Goal: Information Seeking & Learning: Learn about a topic

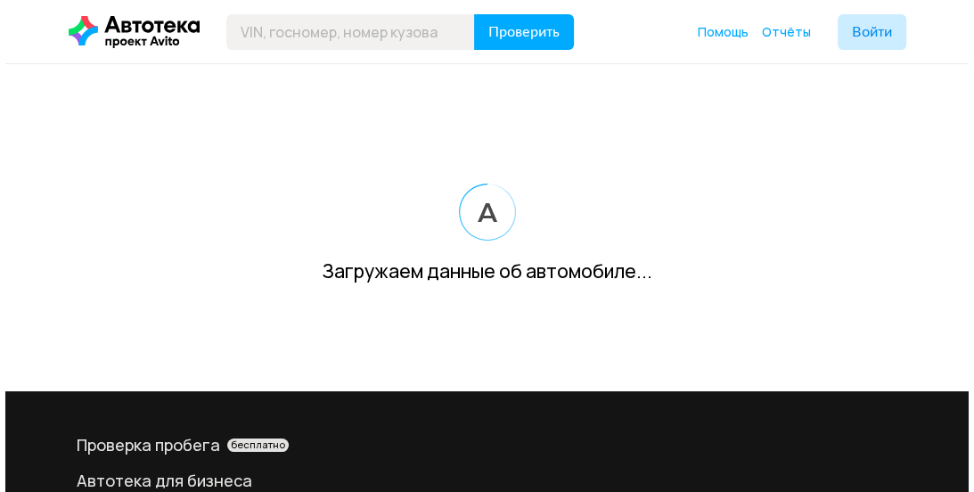
scroll to position [237, 0]
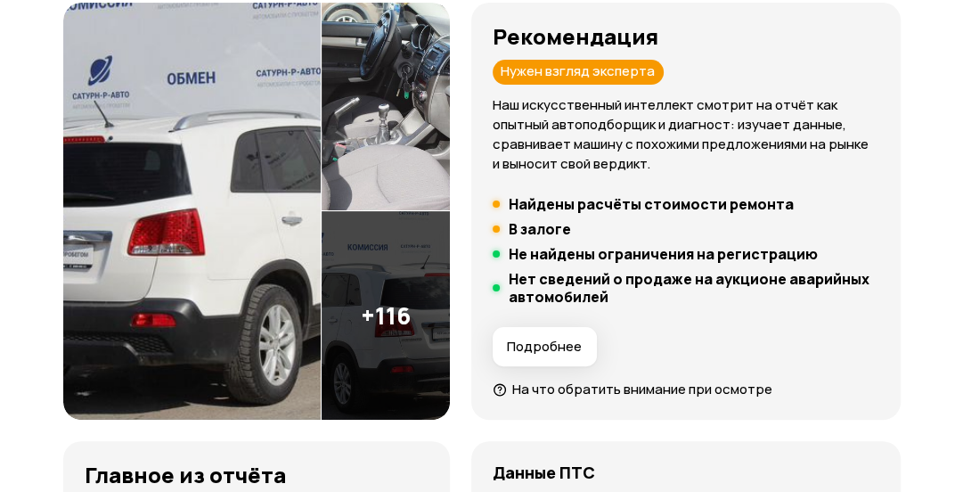
click at [217, 217] on img at bounding box center [192, 212] width 258 height 418
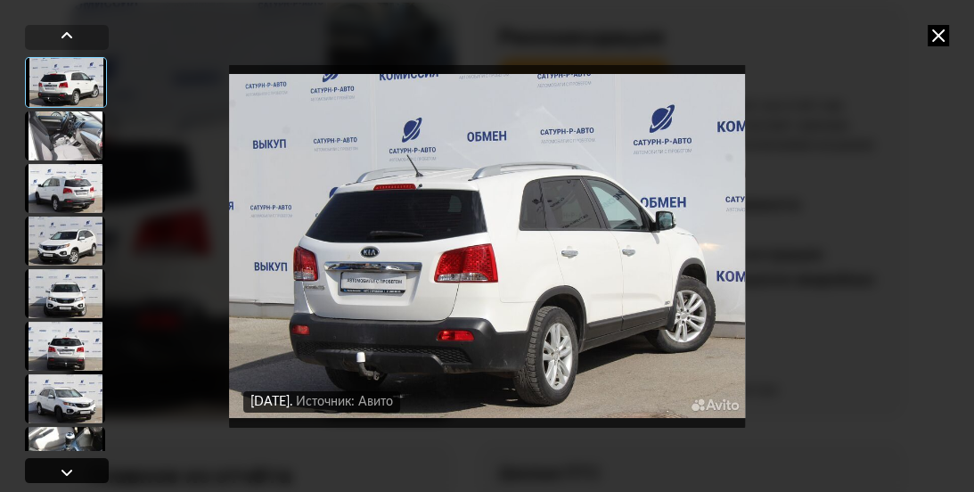
click at [69, 466] on div at bounding box center [66, 472] width 21 height 21
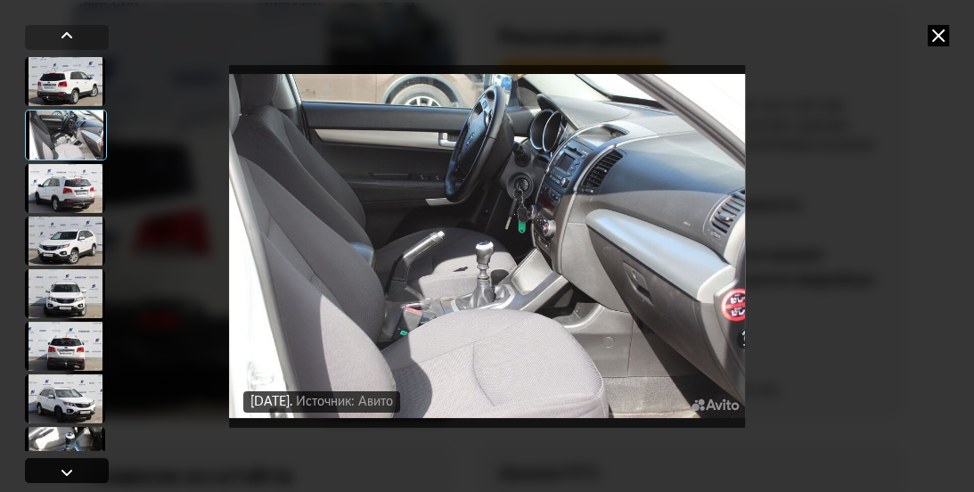
click at [69, 466] on div at bounding box center [66, 472] width 21 height 21
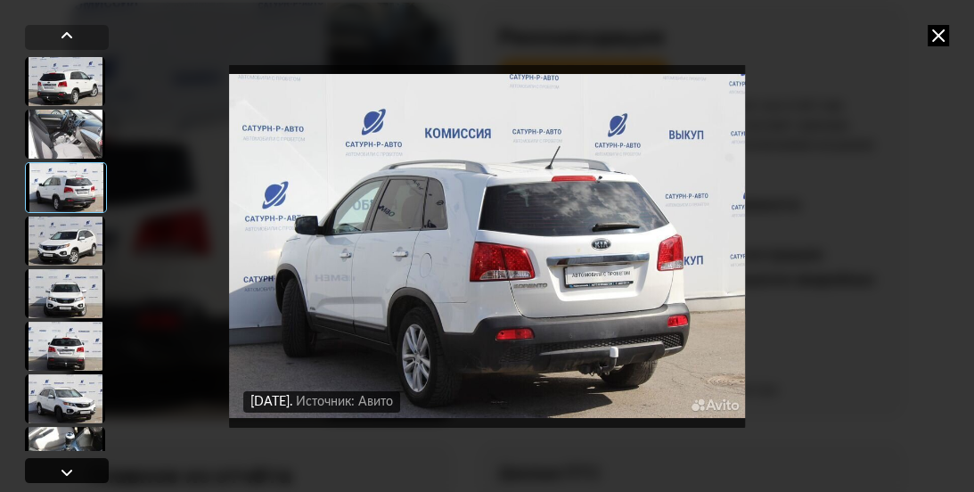
click at [69, 466] on div at bounding box center [66, 472] width 21 height 21
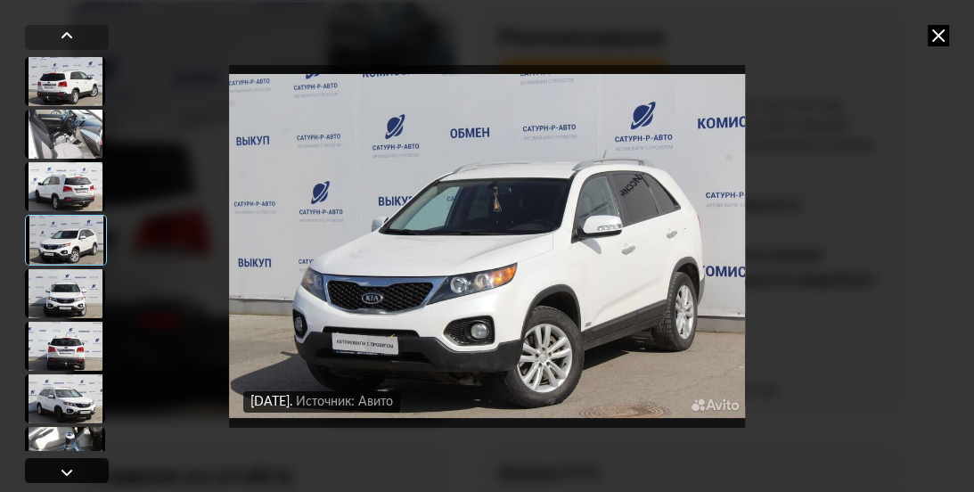
click at [69, 466] on div at bounding box center [66, 472] width 21 height 21
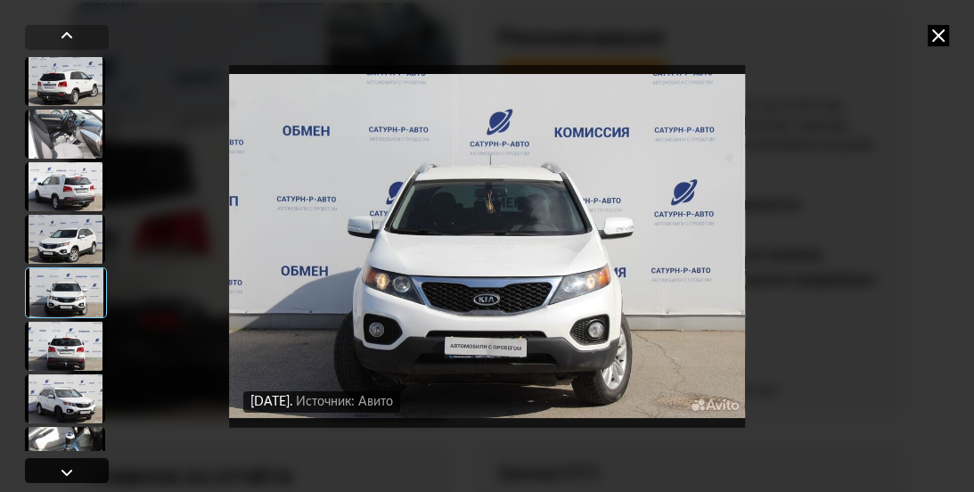
click at [69, 466] on div at bounding box center [66, 472] width 21 height 21
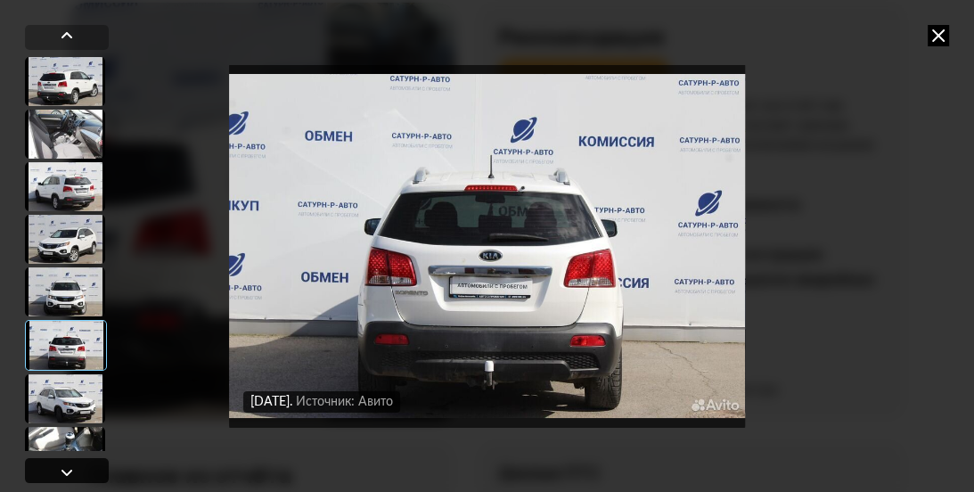
click at [69, 466] on div at bounding box center [66, 472] width 21 height 21
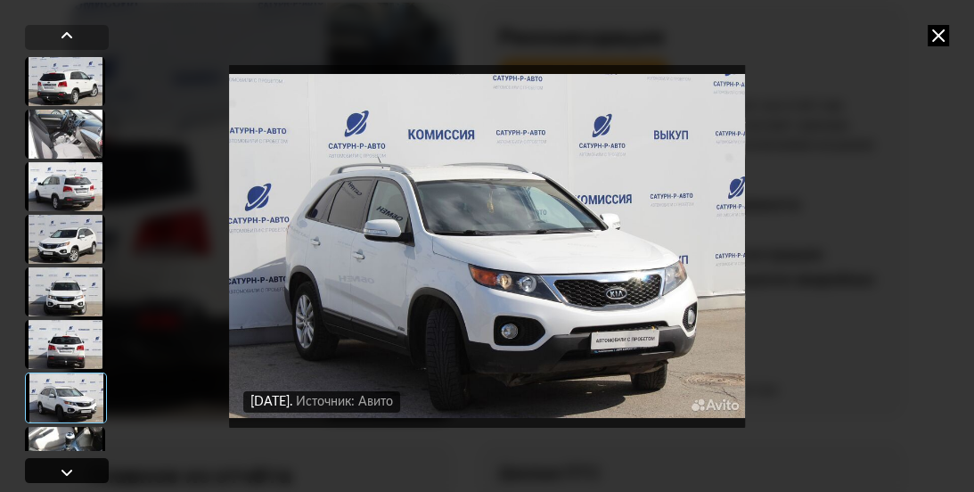
click at [69, 466] on div at bounding box center [66, 472] width 21 height 21
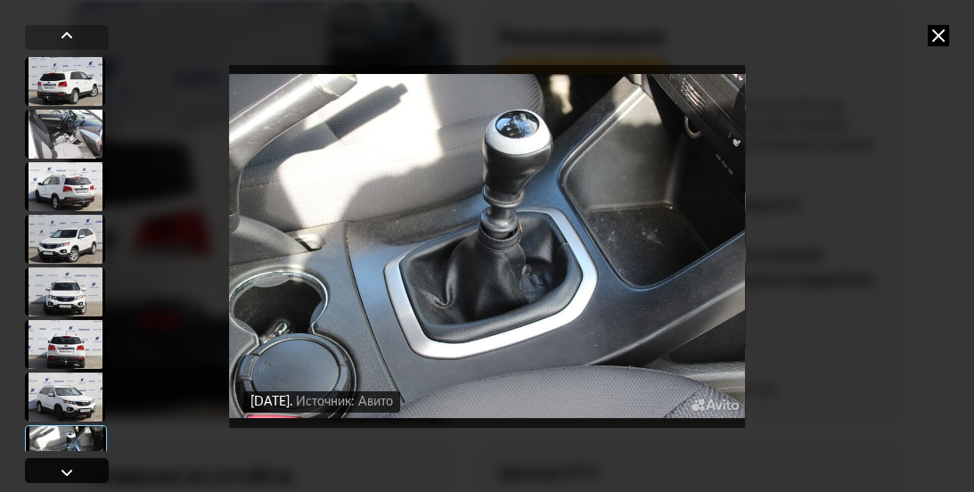
click at [69, 466] on div at bounding box center [66, 472] width 21 height 21
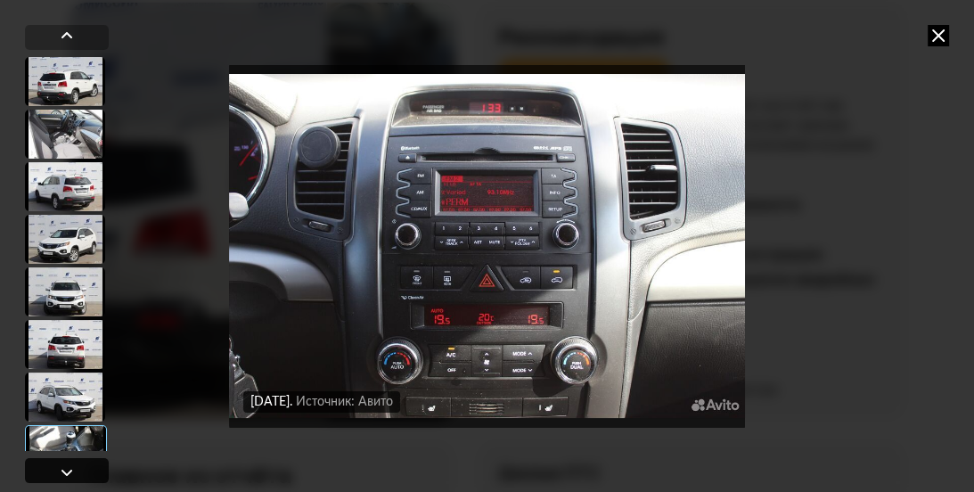
scroll to position [742, 0]
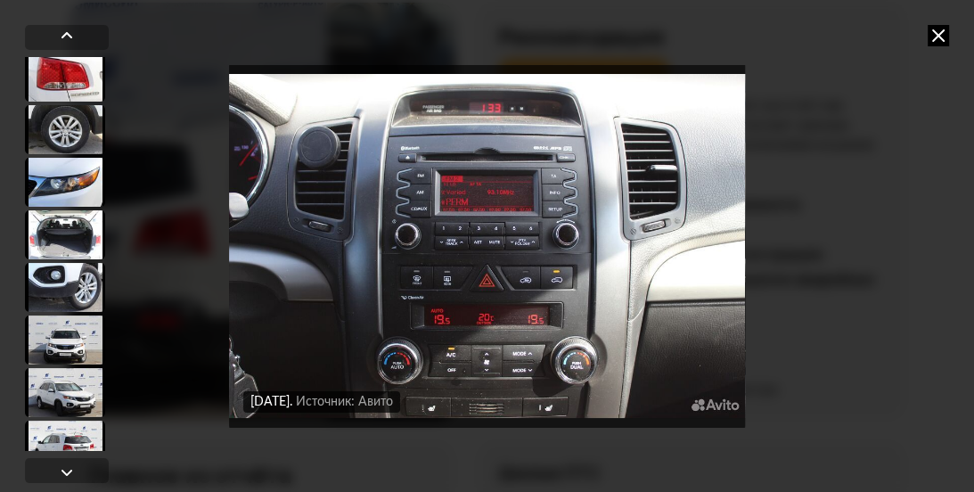
click at [516, 257] on img "Go to Slide 9" at bounding box center [487, 245] width 516 height 369
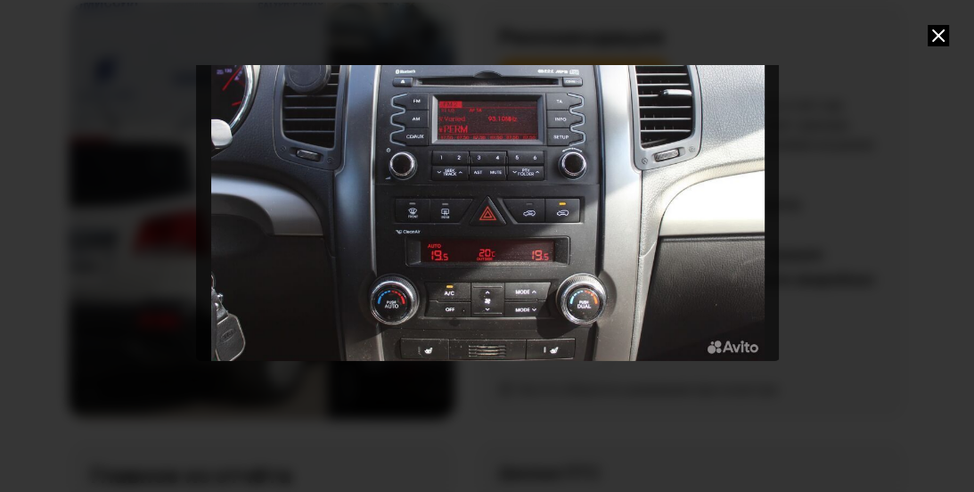
drag, startPoint x: 488, startPoint y: 350, endPoint x: 493, endPoint y: 294, distance: 56.3
click at [493, 294] on div "Go to Slide 9" at bounding box center [488, 176] width 585 height 369
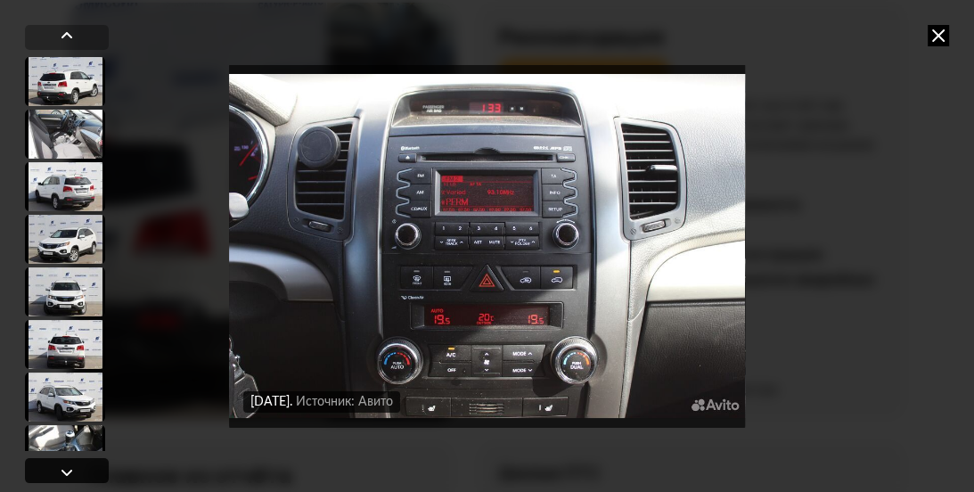
click at [67, 471] on div at bounding box center [66, 472] width 21 height 21
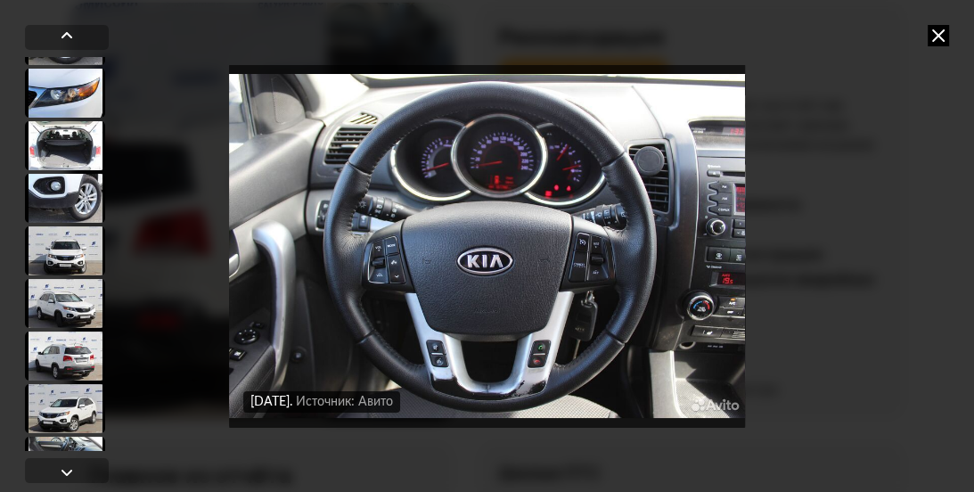
click at [485, 347] on img "Go to Slide 10" at bounding box center [487, 245] width 516 height 369
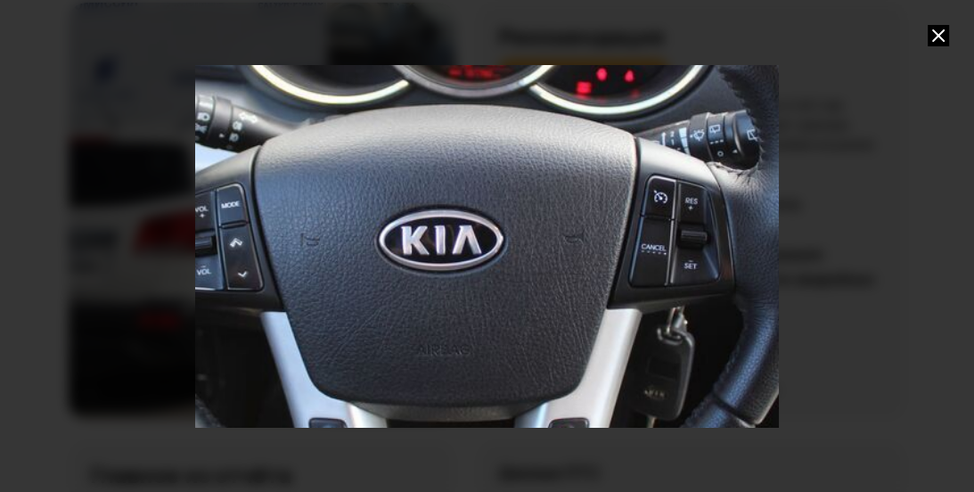
drag, startPoint x: 491, startPoint y: 303, endPoint x: 470, endPoint y: 325, distance: 30.9
click at [470, 325] on div "Go to Slide 10" at bounding box center [446, 205] width 1228 height 775
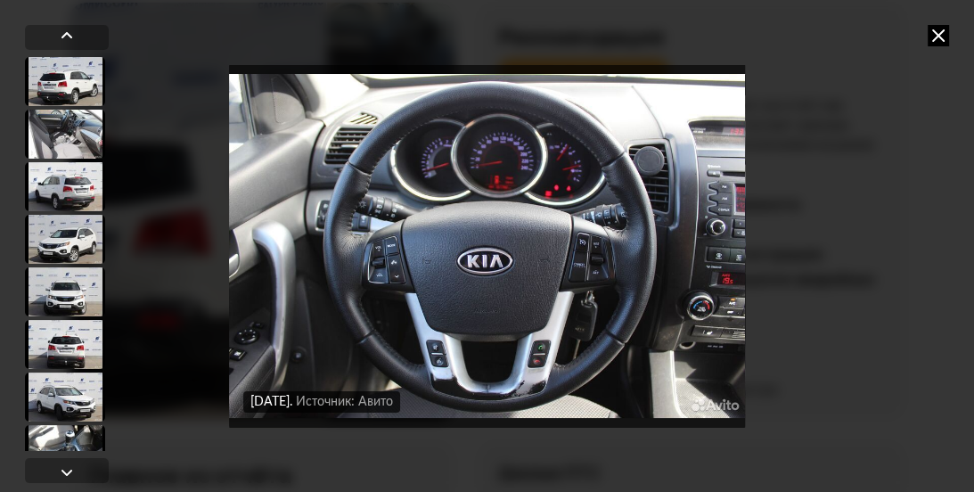
click at [593, 252] on img "Go to Slide 10" at bounding box center [487, 245] width 516 height 369
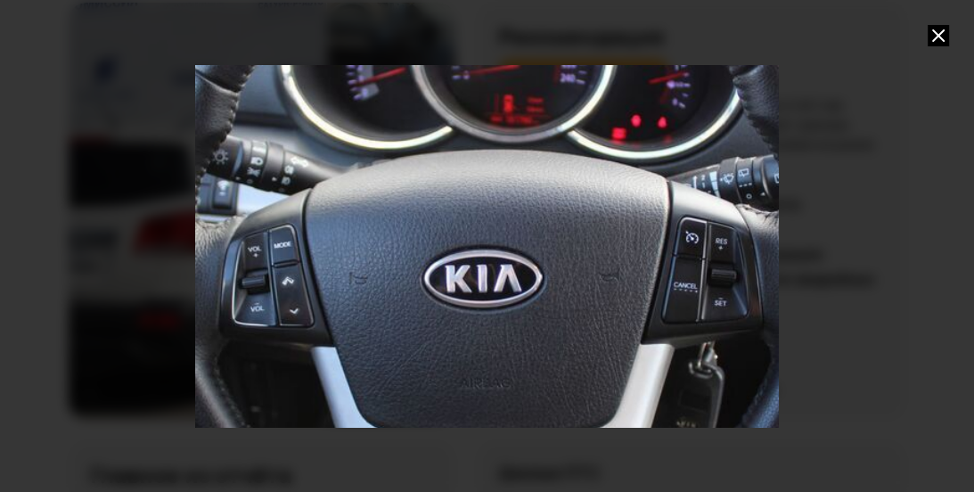
click at [936, 32] on icon at bounding box center [938, 35] width 21 height 21
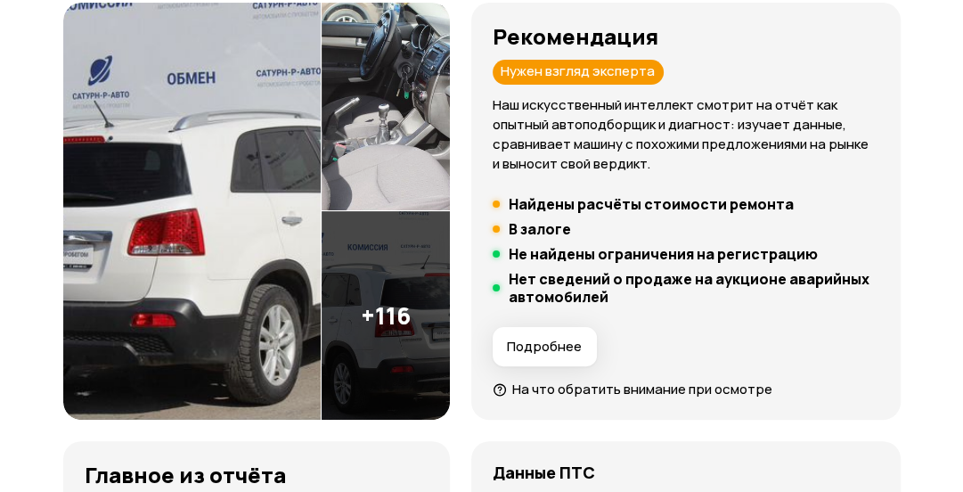
click at [281, 185] on img at bounding box center [192, 212] width 258 height 418
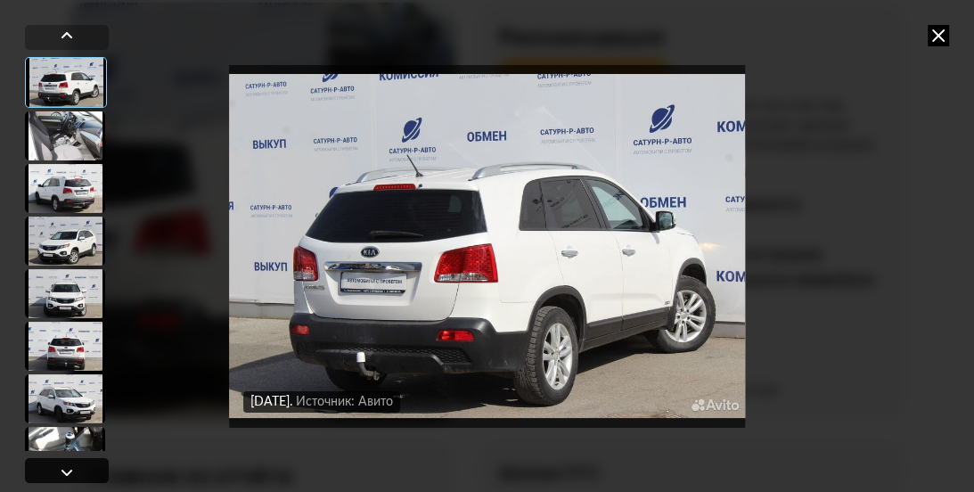
click at [67, 471] on div at bounding box center [66, 472] width 21 height 21
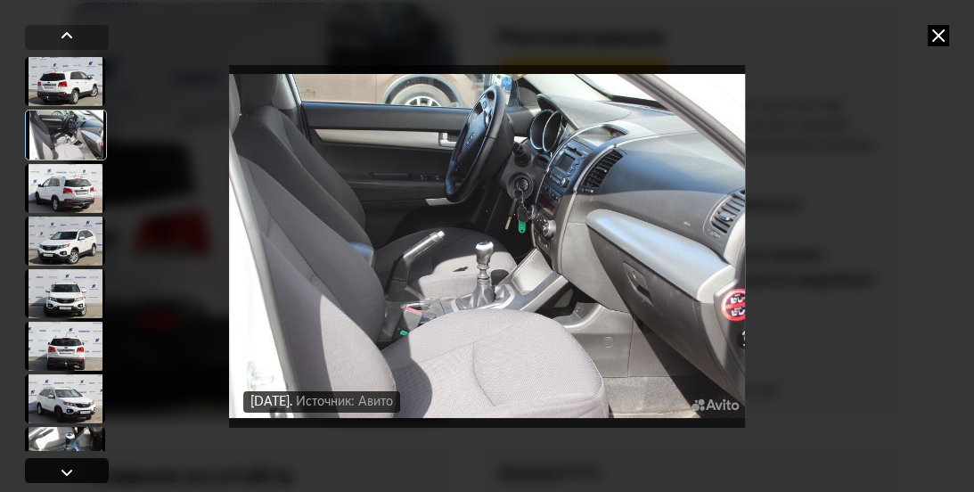
click at [67, 471] on div at bounding box center [66, 472] width 21 height 21
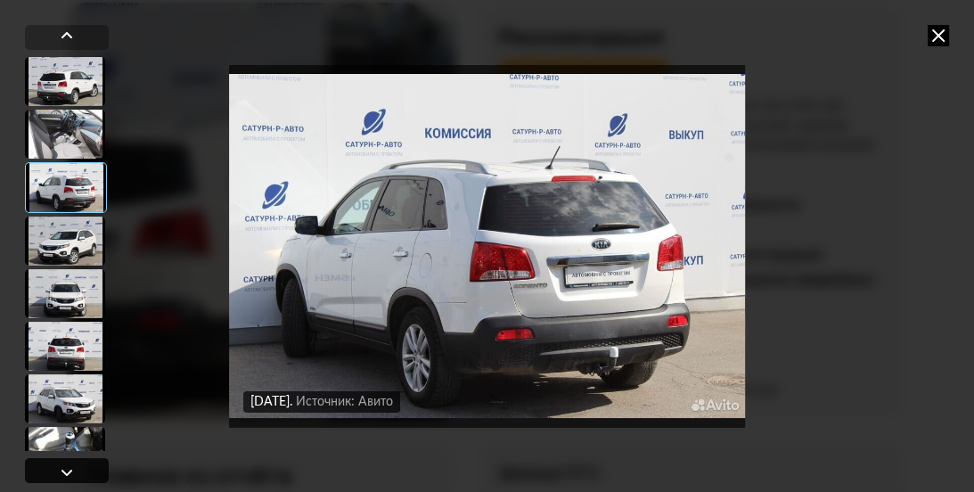
click at [67, 471] on div at bounding box center [66, 472] width 21 height 21
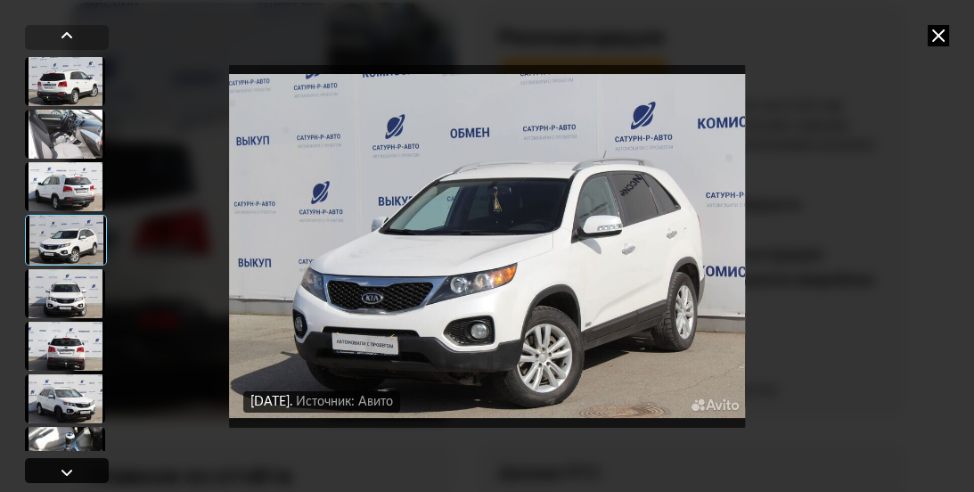
click at [67, 471] on div at bounding box center [66, 472] width 21 height 21
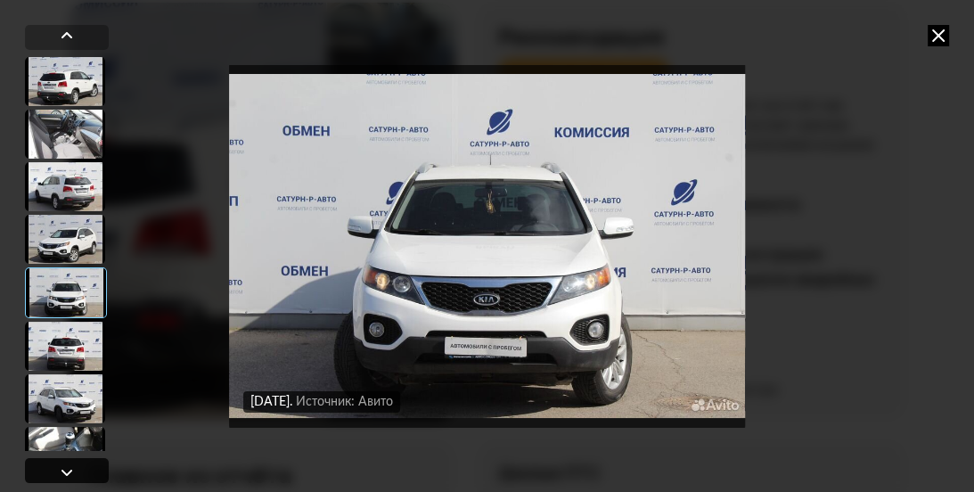
click at [67, 471] on div at bounding box center [66, 472] width 21 height 21
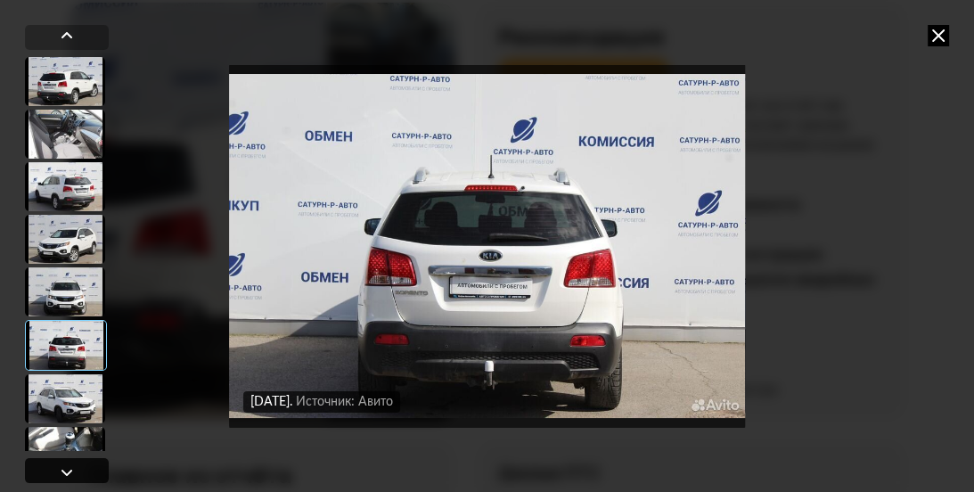
click at [67, 471] on div at bounding box center [66, 472] width 21 height 21
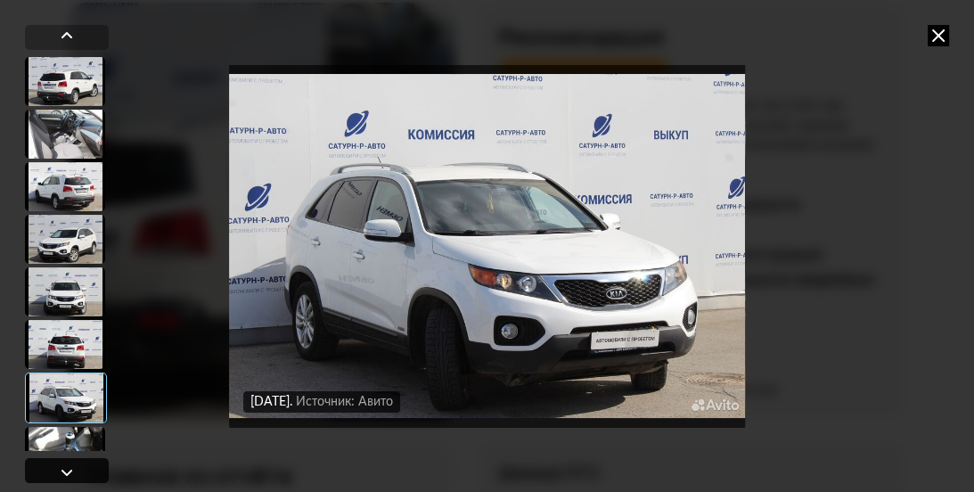
click at [67, 471] on div at bounding box center [66, 472] width 21 height 21
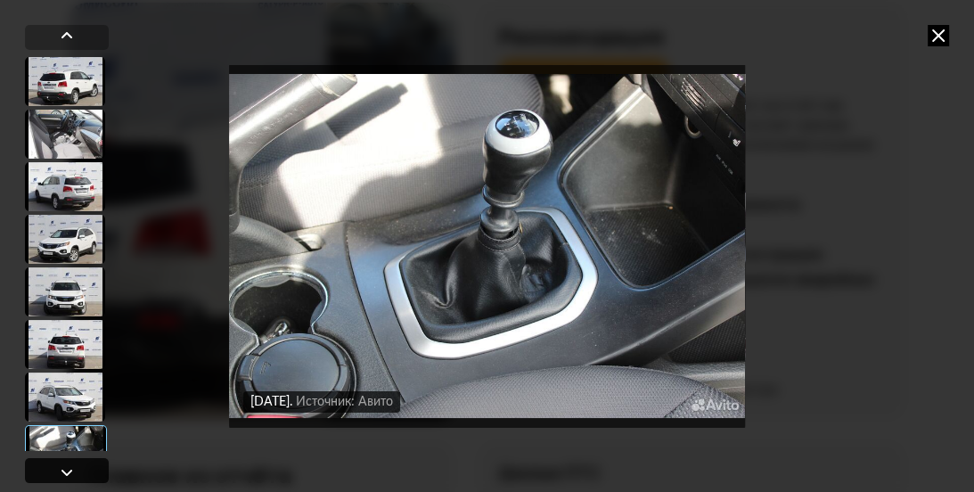
click at [67, 471] on div at bounding box center [66, 472] width 21 height 21
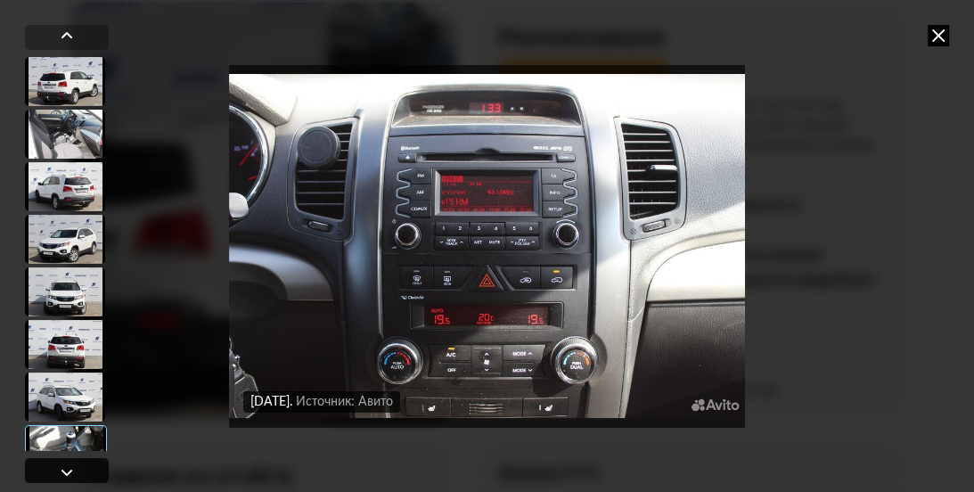
scroll to position [742, 0]
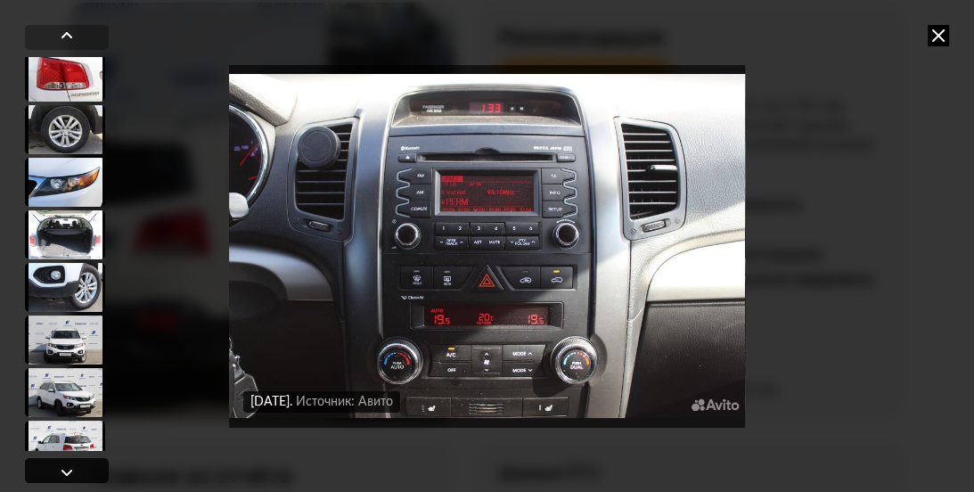
click at [67, 471] on div at bounding box center [66, 472] width 21 height 21
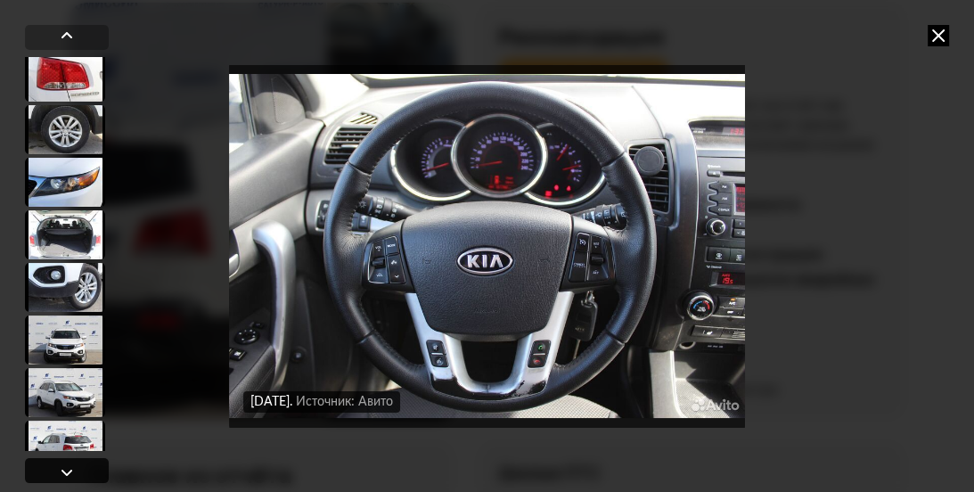
scroll to position [832, 0]
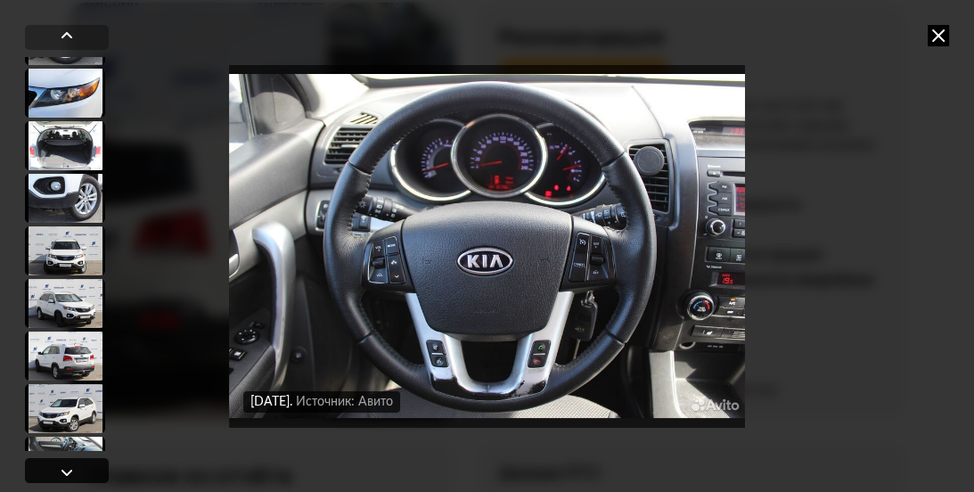
click at [67, 471] on div at bounding box center [66, 472] width 21 height 21
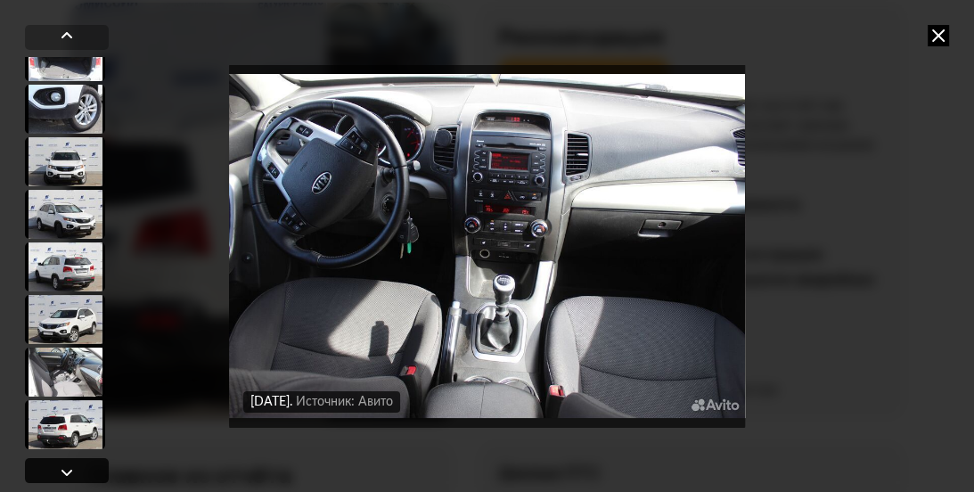
click at [65, 471] on div at bounding box center [66, 472] width 21 height 21
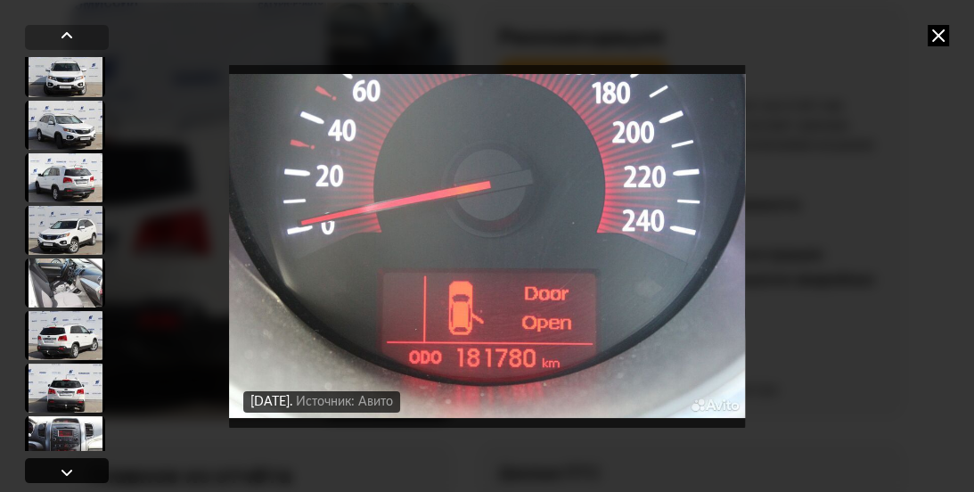
click at [63, 471] on div at bounding box center [66, 472] width 21 height 21
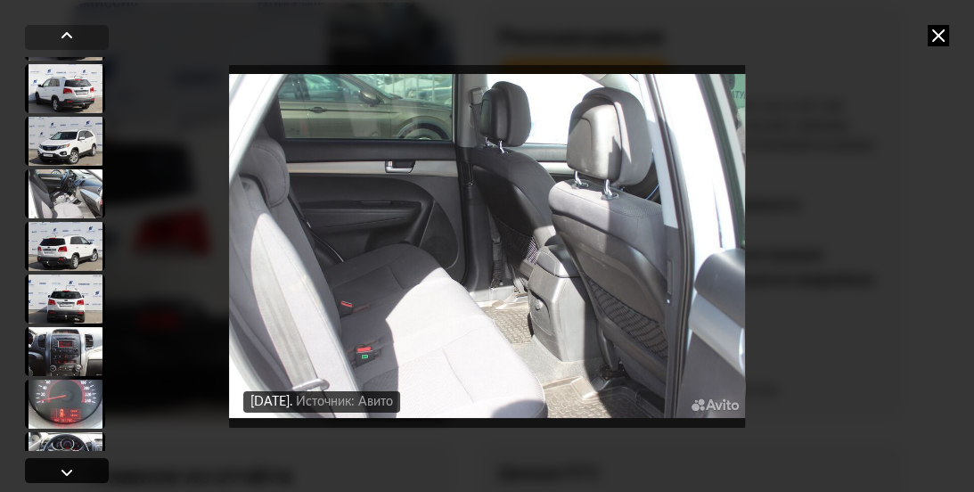
click at [62, 470] on div at bounding box center [66, 472] width 21 height 21
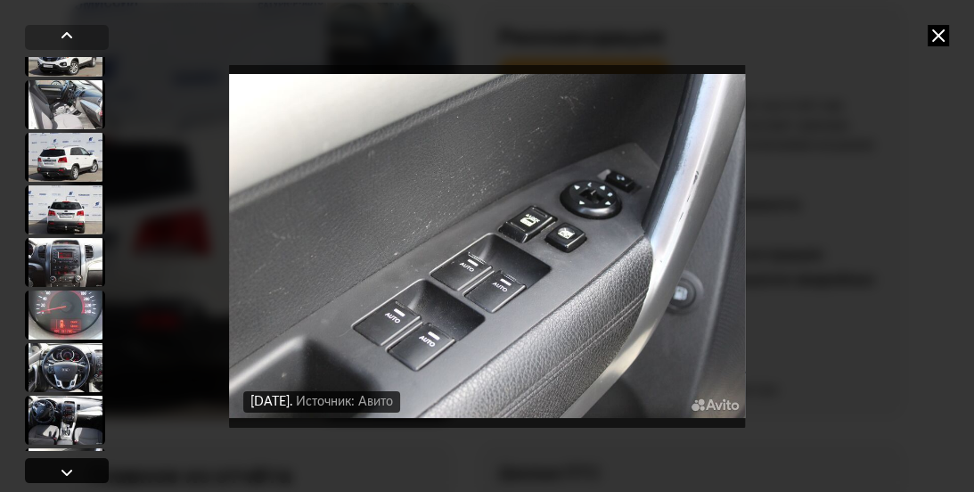
click at [62, 470] on div at bounding box center [66, 472] width 21 height 21
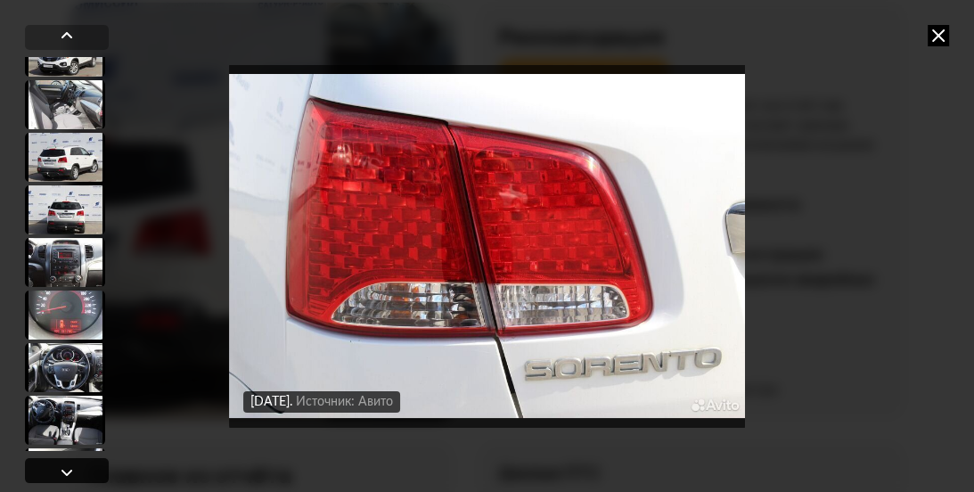
scroll to position [1277, 0]
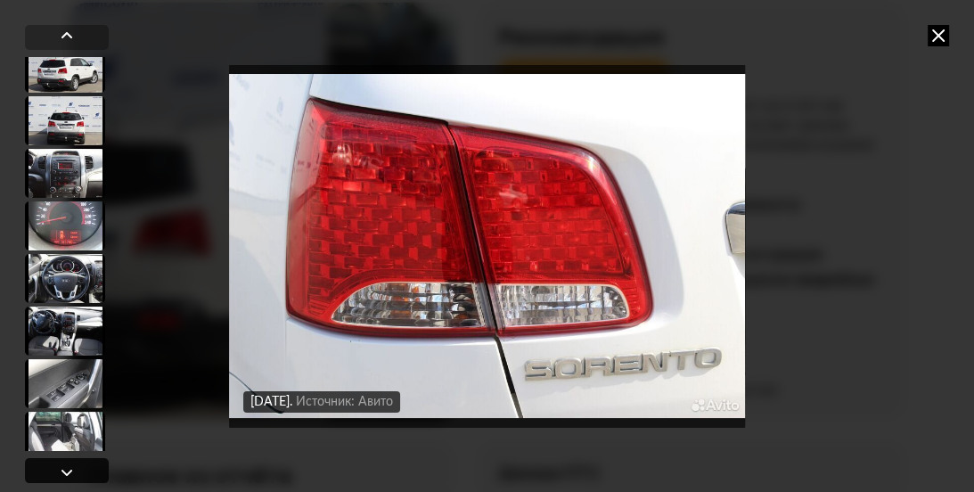
click at [62, 470] on div at bounding box center [66, 472] width 21 height 21
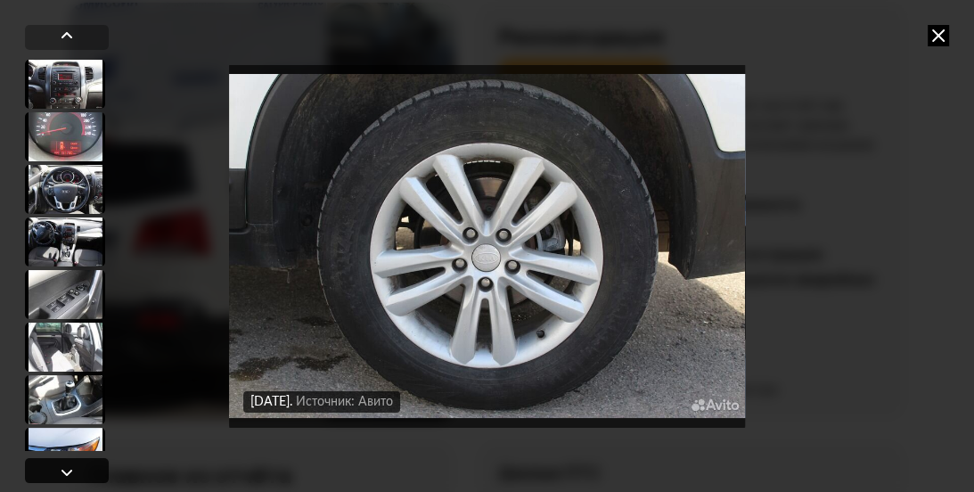
click at [61, 469] on div at bounding box center [66, 472] width 21 height 21
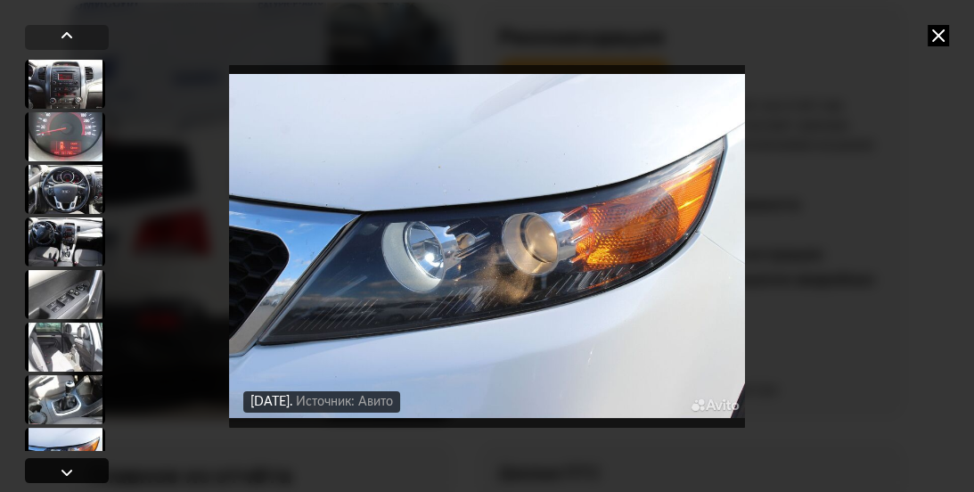
scroll to position [1455, 0]
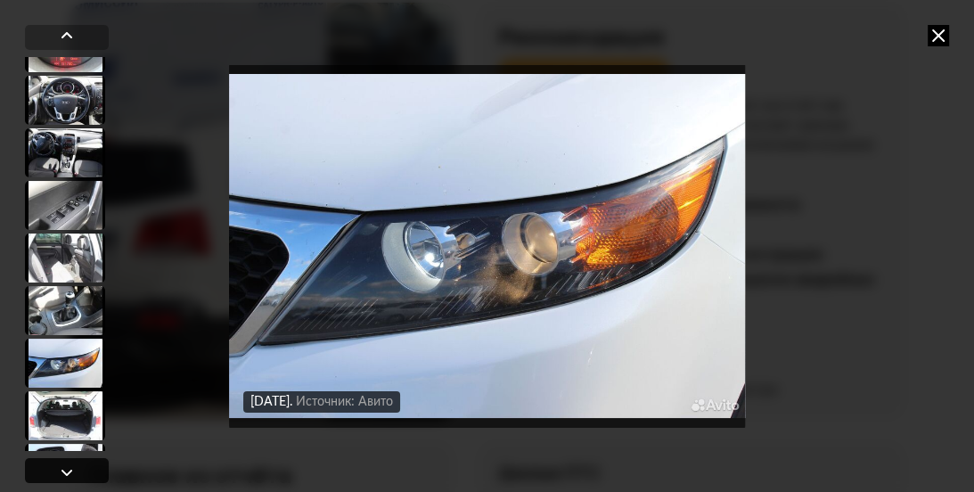
click at [61, 469] on div at bounding box center [66, 472] width 21 height 21
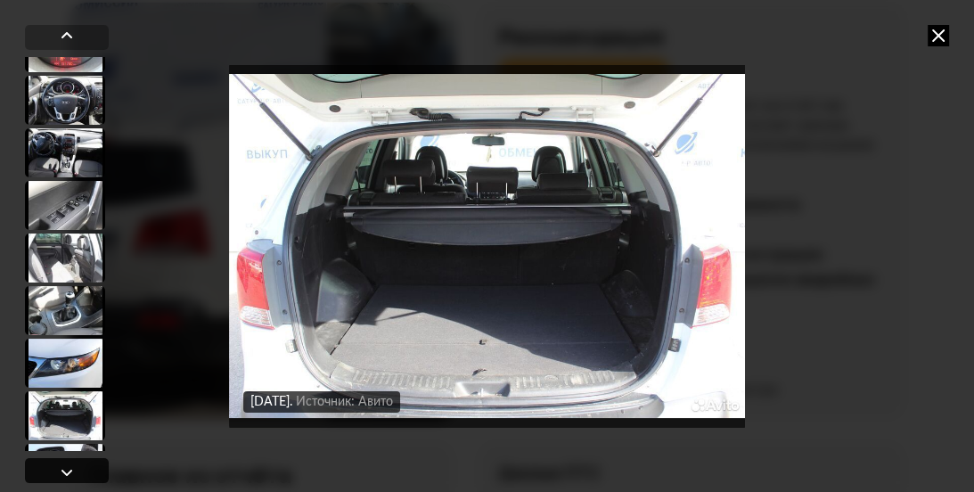
scroll to position [1545, 0]
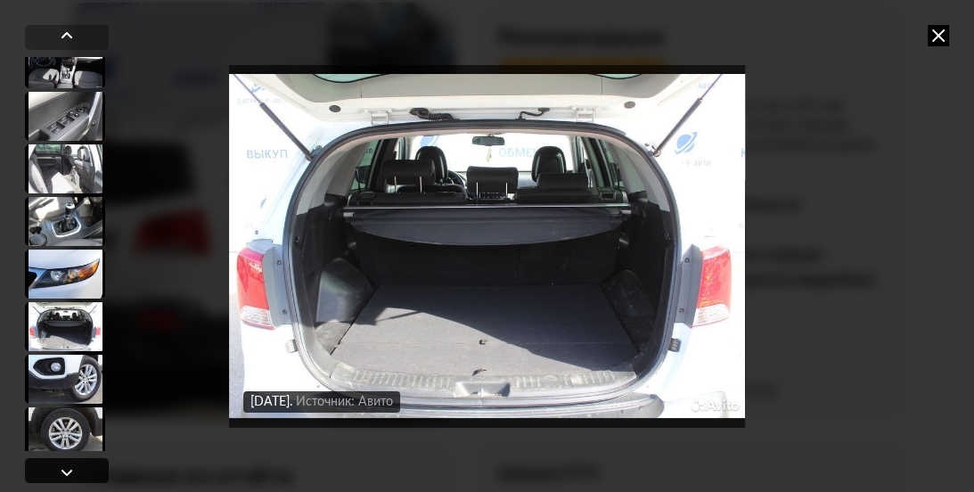
click at [67, 471] on div at bounding box center [66, 472] width 21 height 21
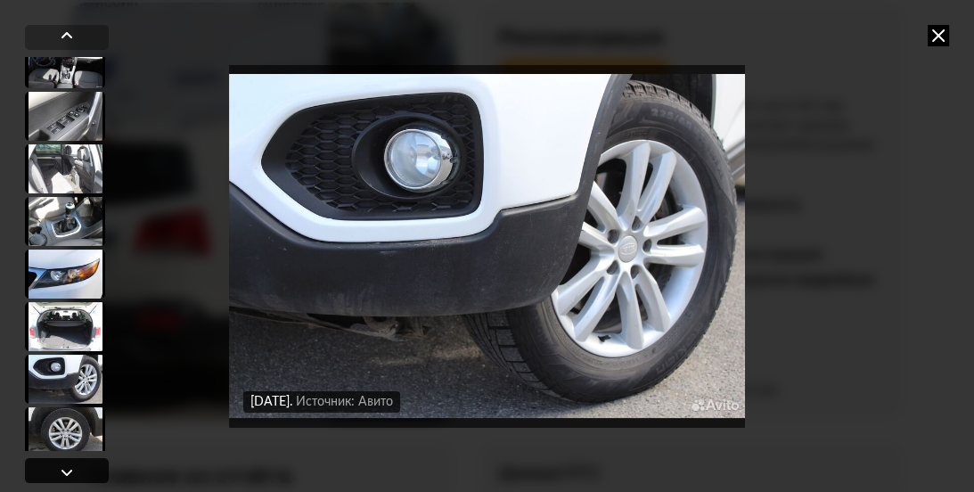
scroll to position [1634, 0]
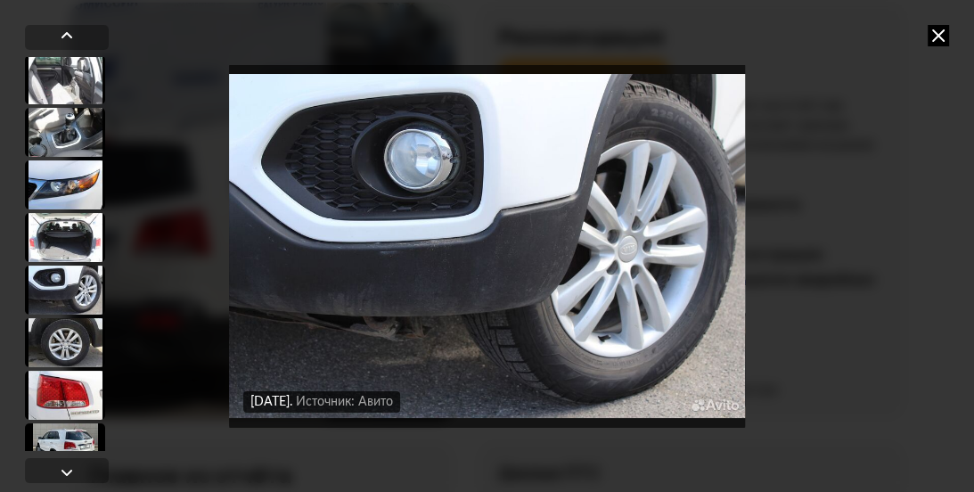
click at [455, 293] on img "Go to Slide 19" at bounding box center [487, 245] width 516 height 369
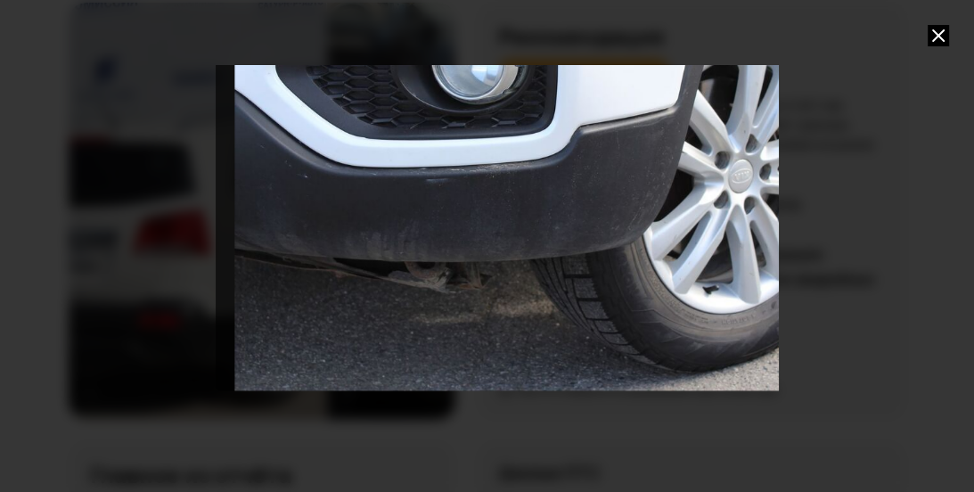
drag, startPoint x: 421, startPoint y: 349, endPoint x: 442, endPoint y: 249, distance: 103.0
click at [442, 249] on div "Go to Slide 19" at bounding box center [562, 173] width 693 height 438
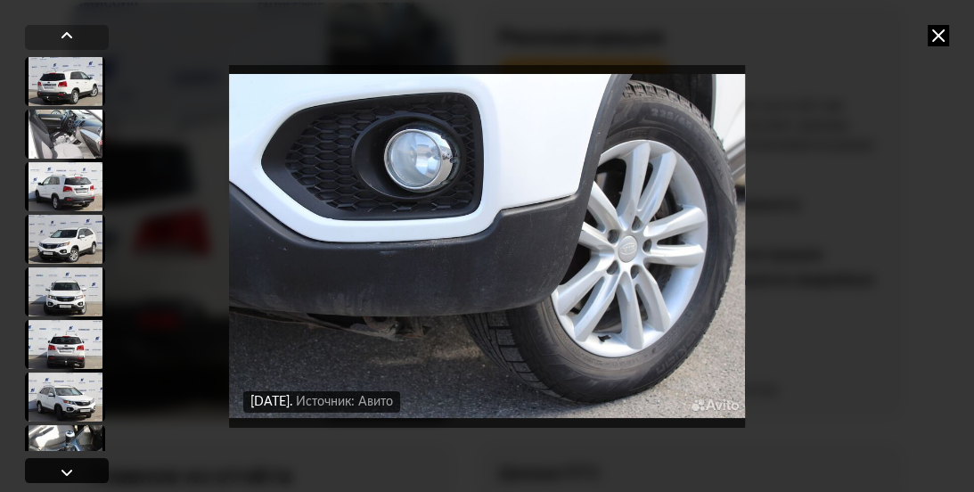
click at [75, 469] on div at bounding box center [66, 472] width 21 height 21
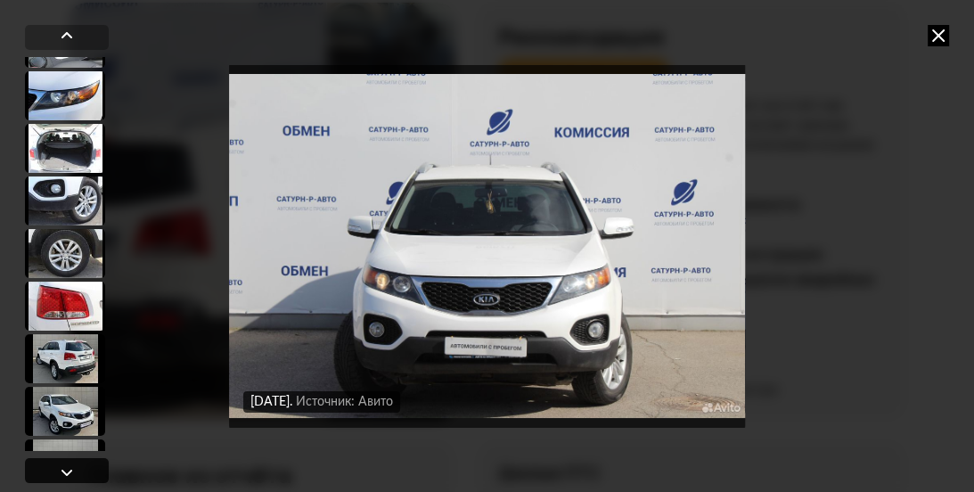
click at [78, 469] on div at bounding box center [67, 470] width 84 height 25
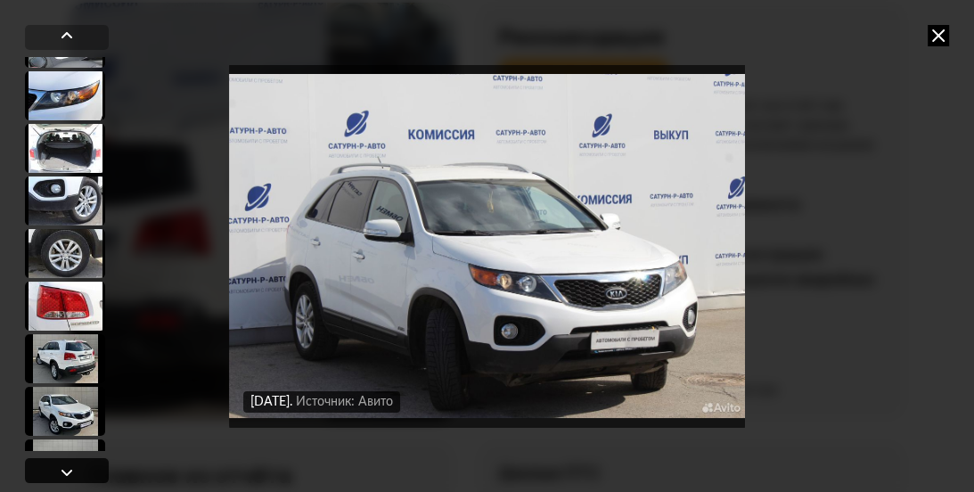
scroll to position [1812, 0]
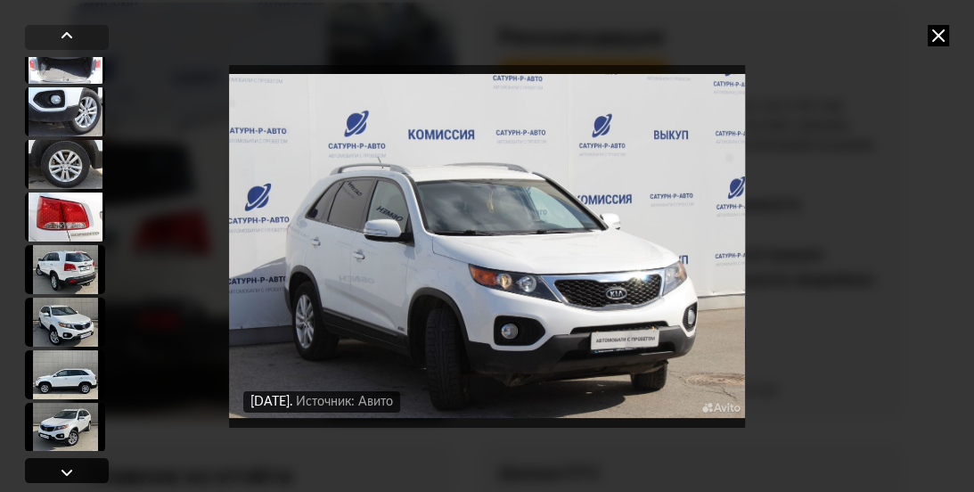
click at [78, 469] on div at bounding box center [67, 470] width 84 height 25
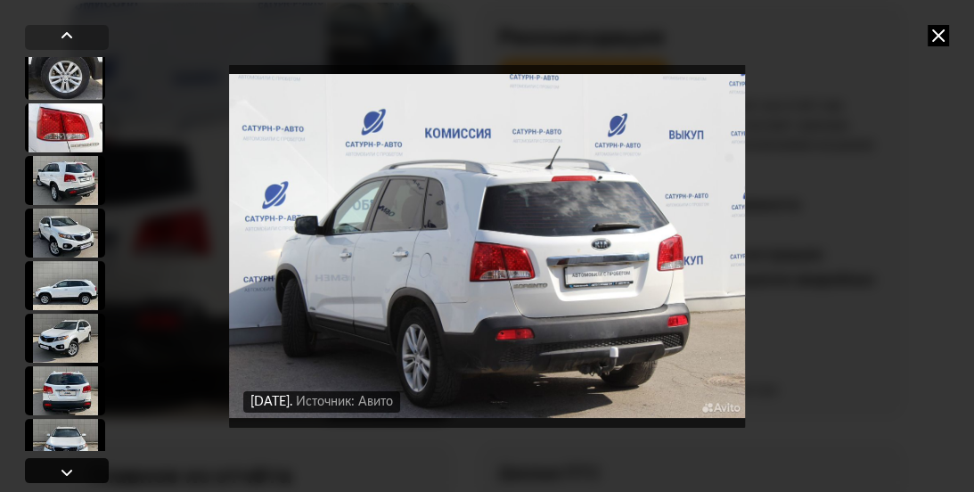
click at [78, 469] on div at bounding box center [67, 470] width 84 height 25
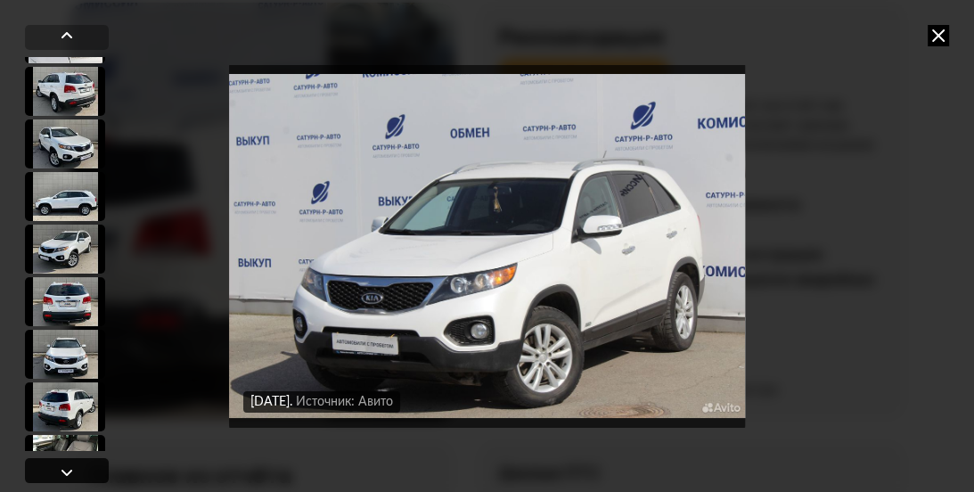
click at [78, 469] on div at bounding box center [67, 470] width 84 height 25
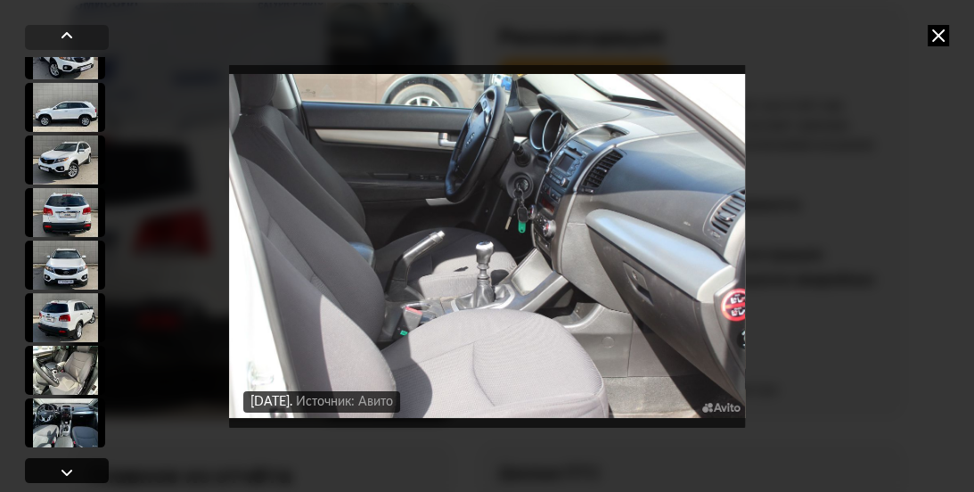
click at [78, 469] on div at bounding box center [67, 470] width 84 height 25
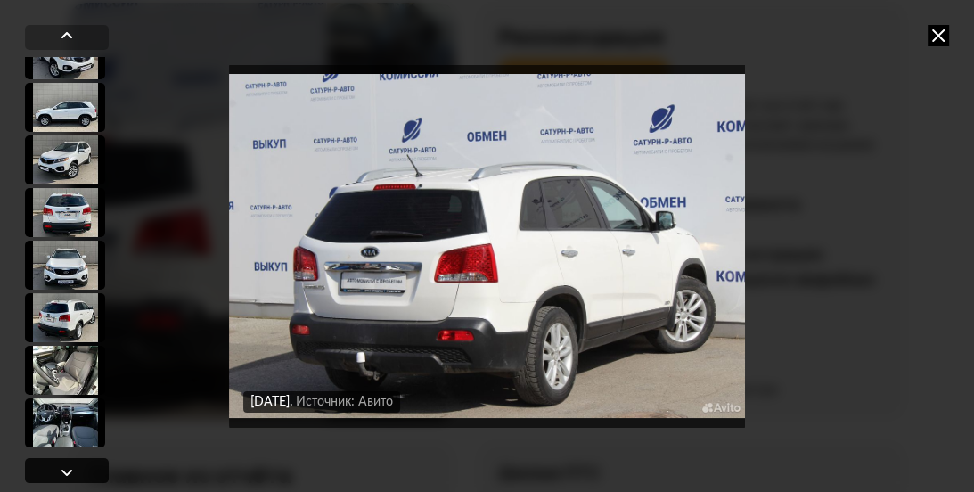
scroll to position [2168, 0]
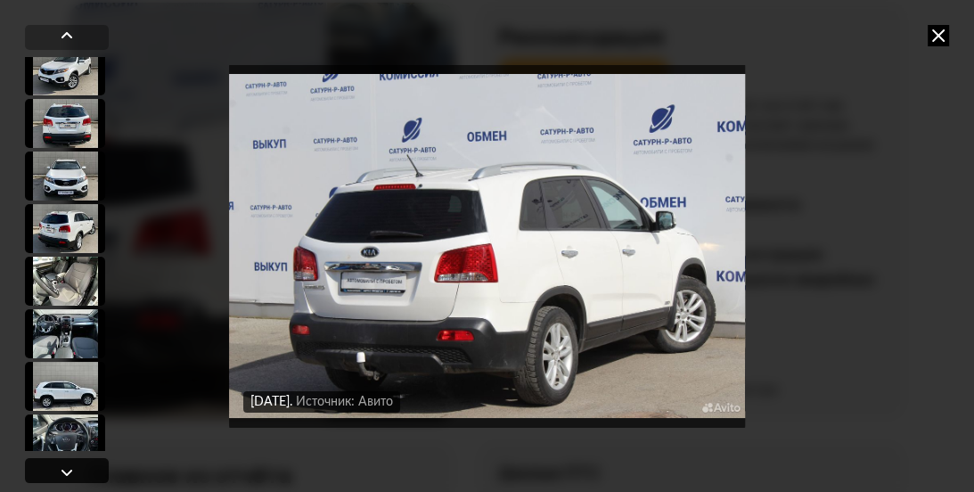
click at [78, 469] on div at bounding box center [67, 470] width 84 height 25
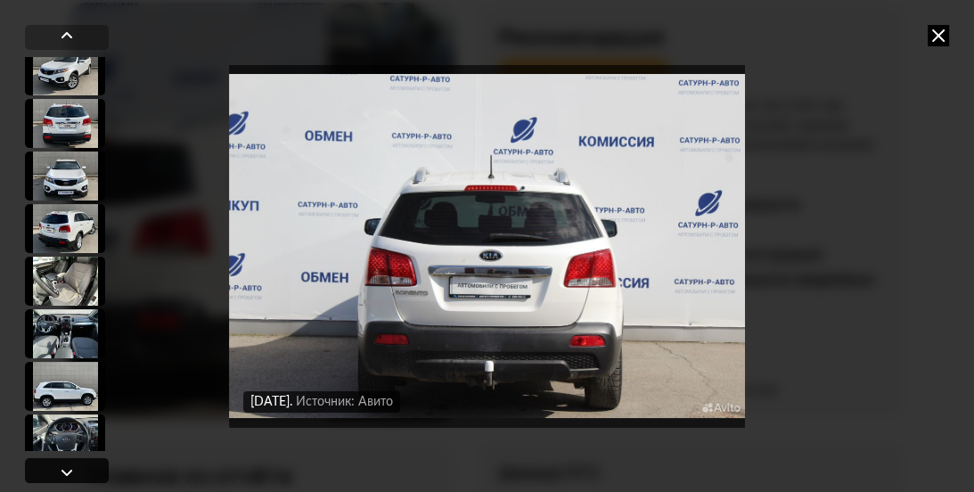
scroll to position [2258, 0]
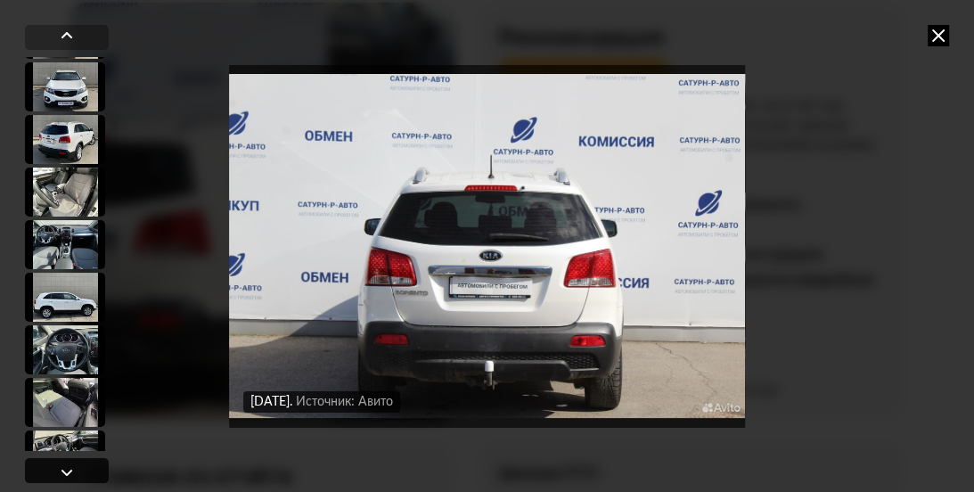
click at [78, 469] on div at bounding box center [67, 470] width 84 height 25
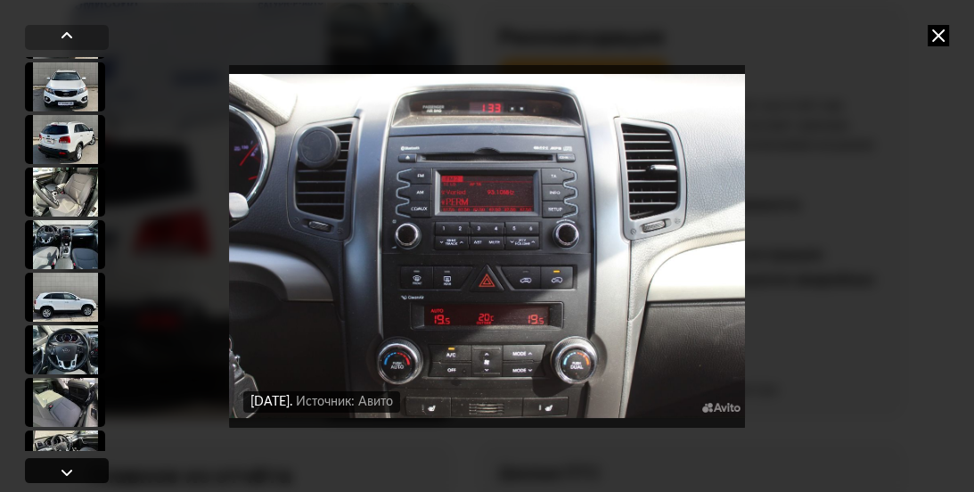
scroll to position [2347, 0]
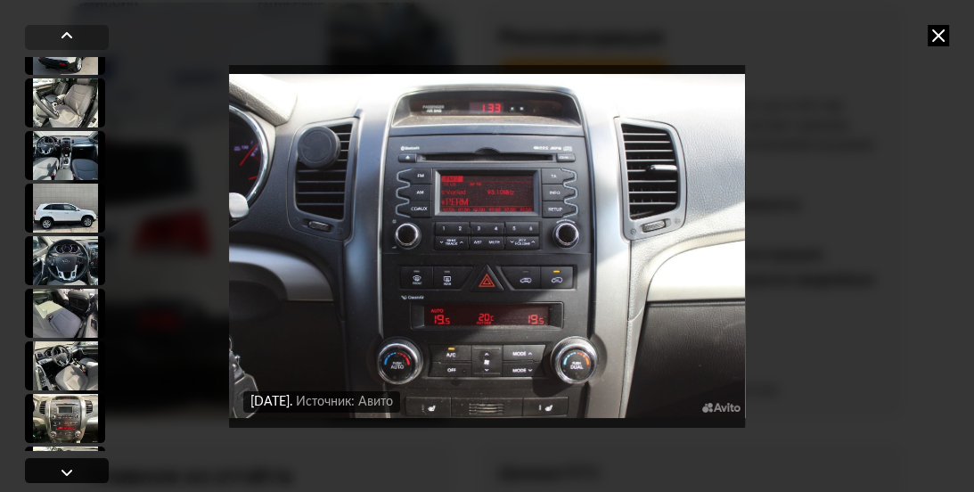
click at [65, 464] on div at bounding box center [66, 472] width 21 height 21
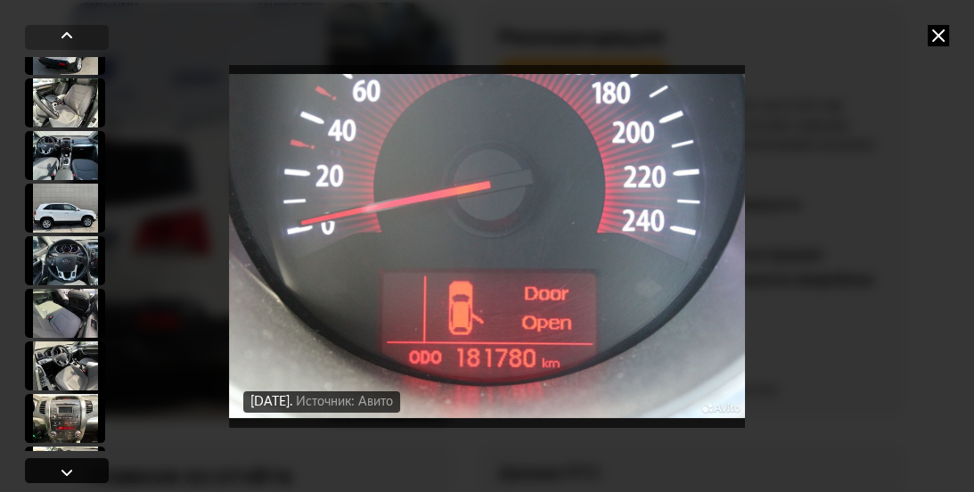
scroll to position [2436, 0]
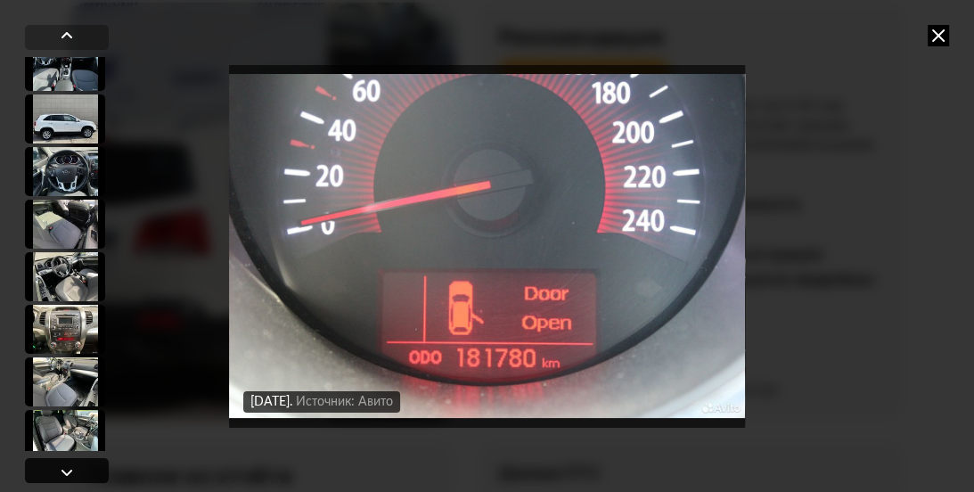
click at [64, 463] on div at bounding box center [66, 472] width 21 height 21
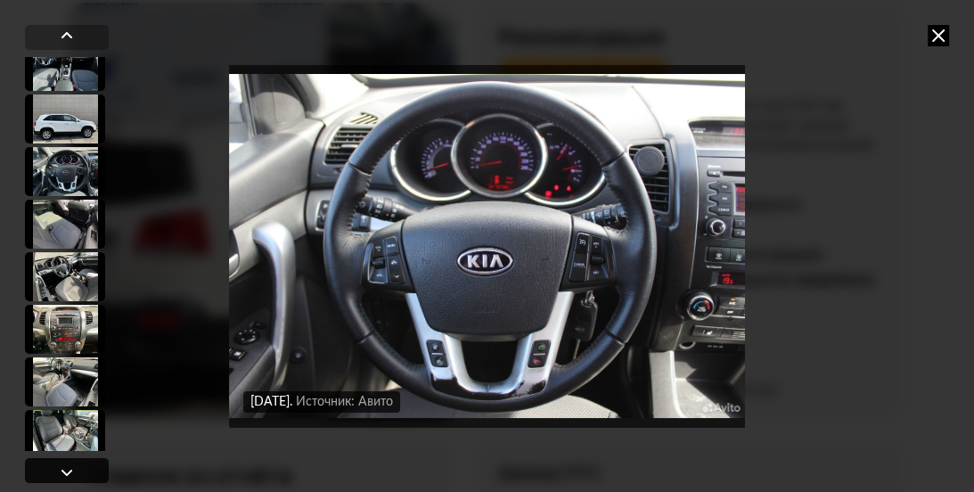
scroll to position [2525, 0]
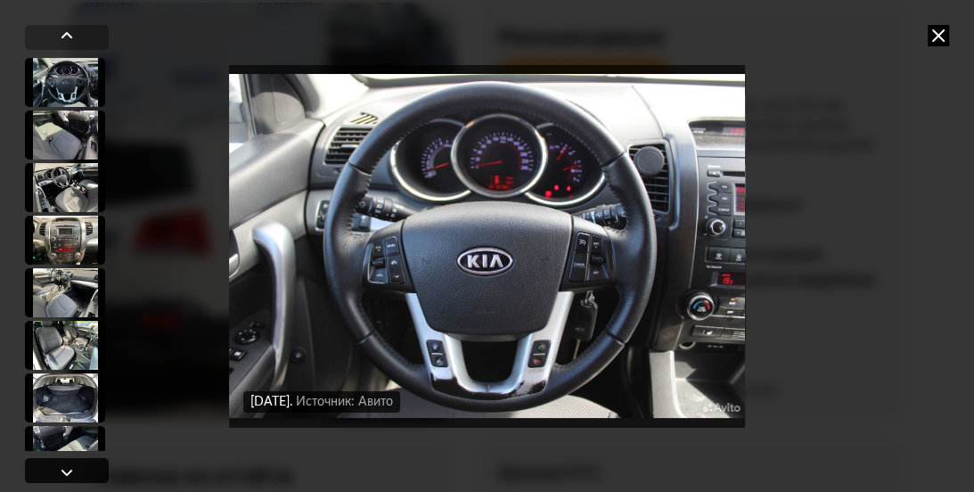
click at [64, 463] on div at bounding box center [66, 472] width 21 height 21
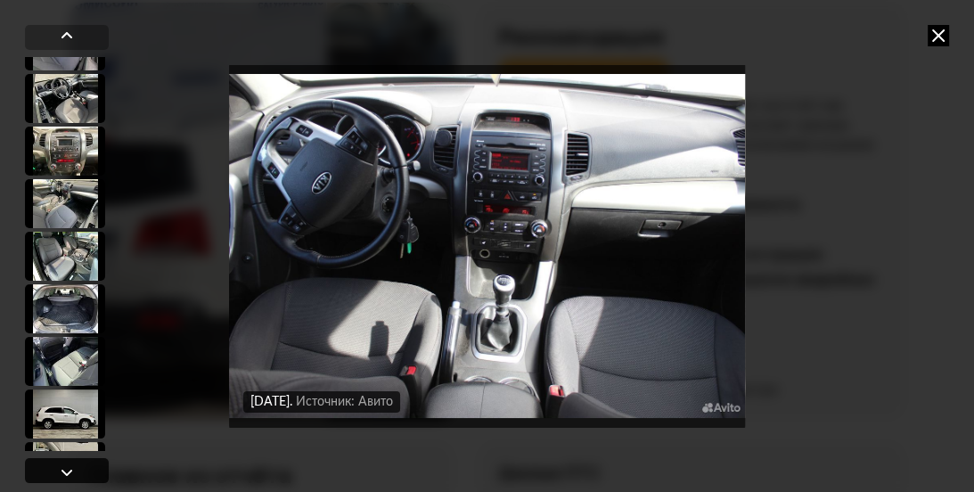
click at [61, 462] on div at bounding box center [66, 472] width 21 height 21
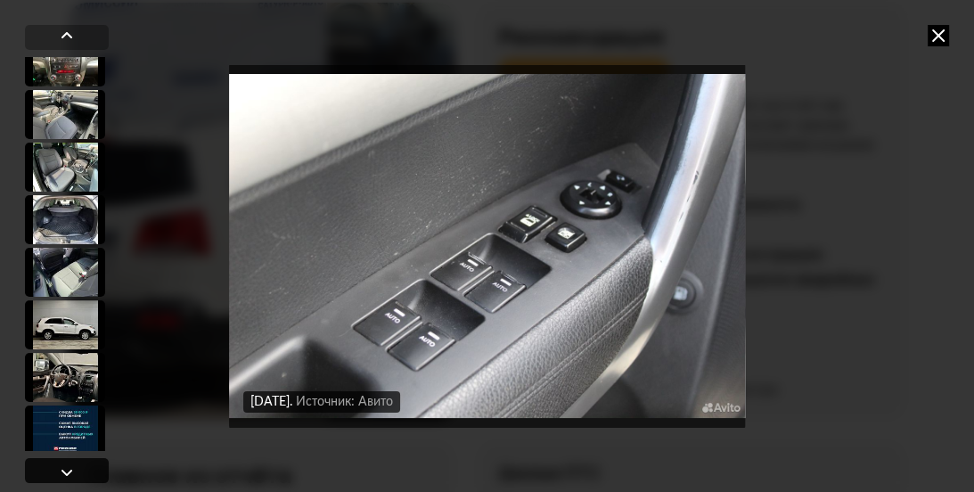
click at [61, 462] on div at bounding box center [66, 472] width 21 height 21
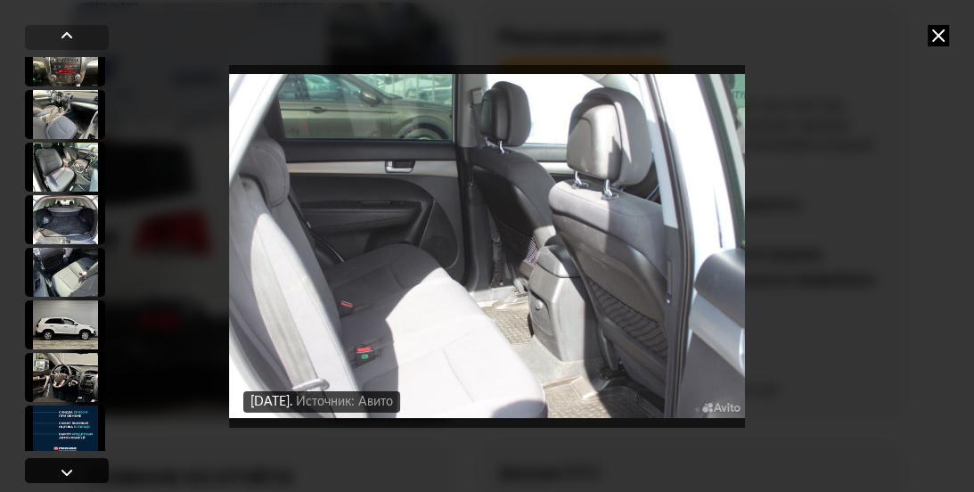
scroll to position [2792, 0]
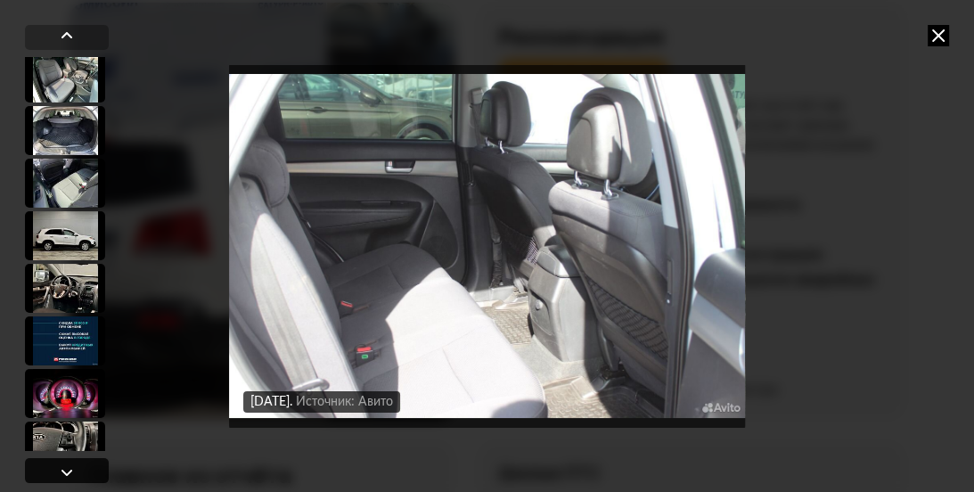
click at [61, 462] on div at bounding box center [66, 472] width 21 height 21
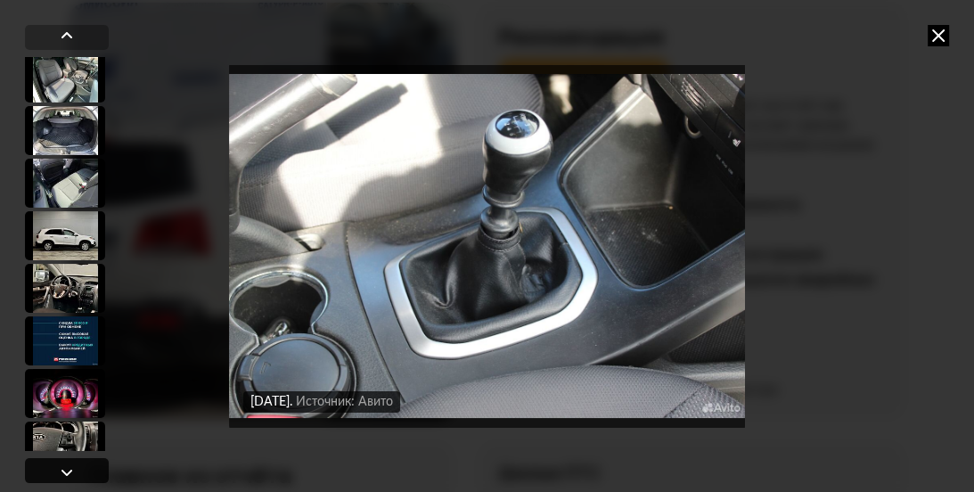
scroll to position [2882, 0]
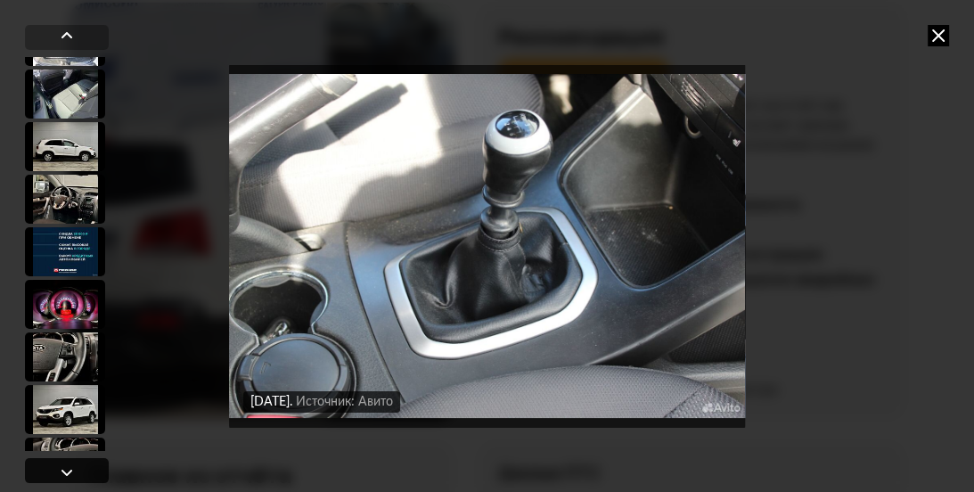
click at [61, 462] on div at bounding box center [66, 472] width 21 height 21
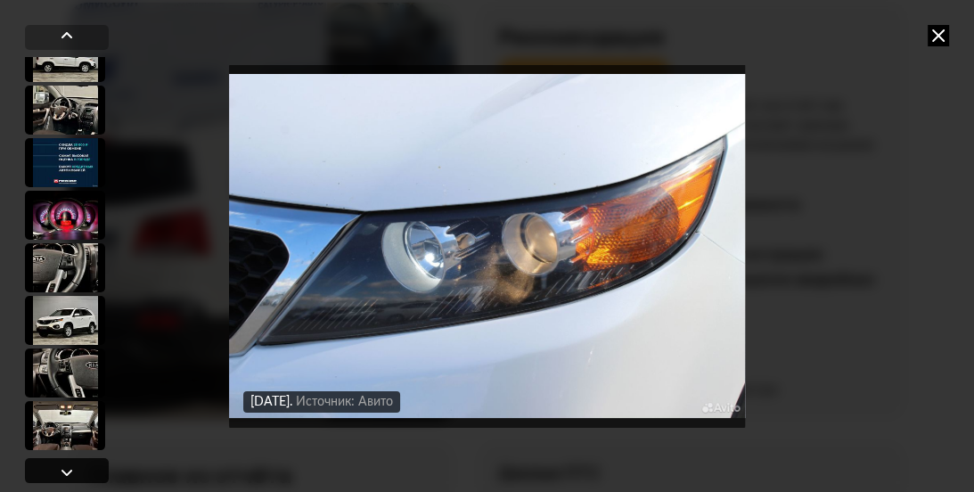
click at [61, 462] on div at bounding box center [66, 472] width 21 height 21
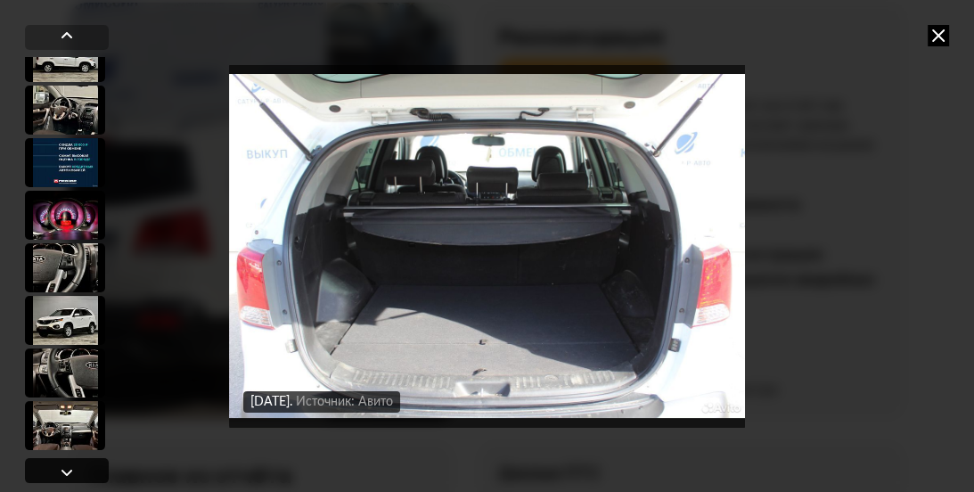
scroll to position [3060, 0]
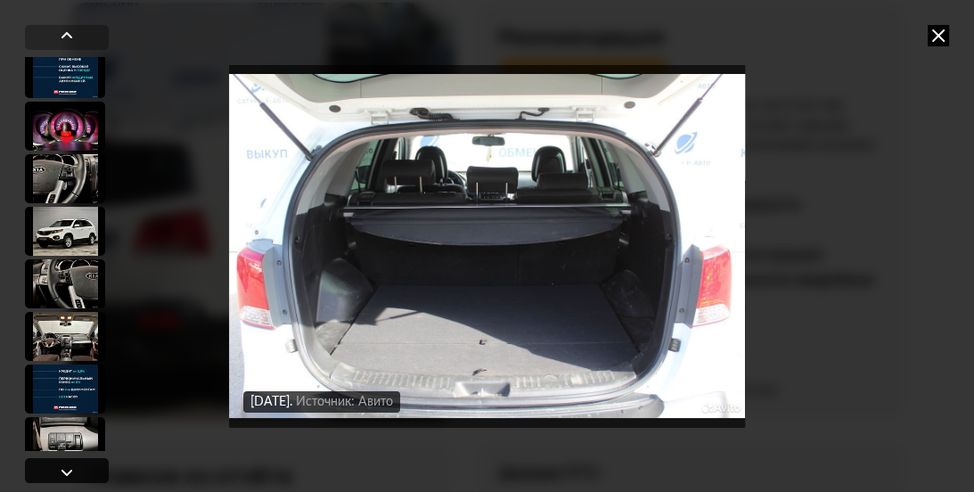
click at [61, 462] on div at bounding box center [66, 472] width 21 height 21
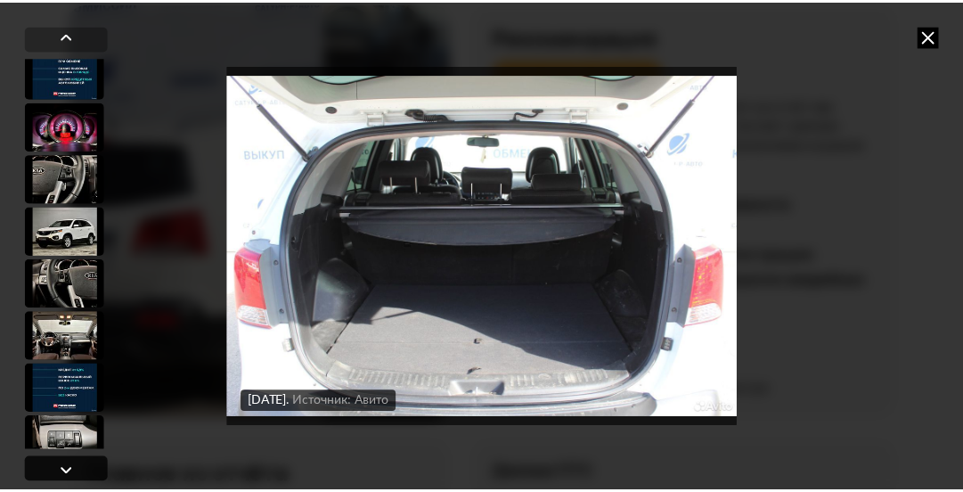
scroll to position [3149, 0]
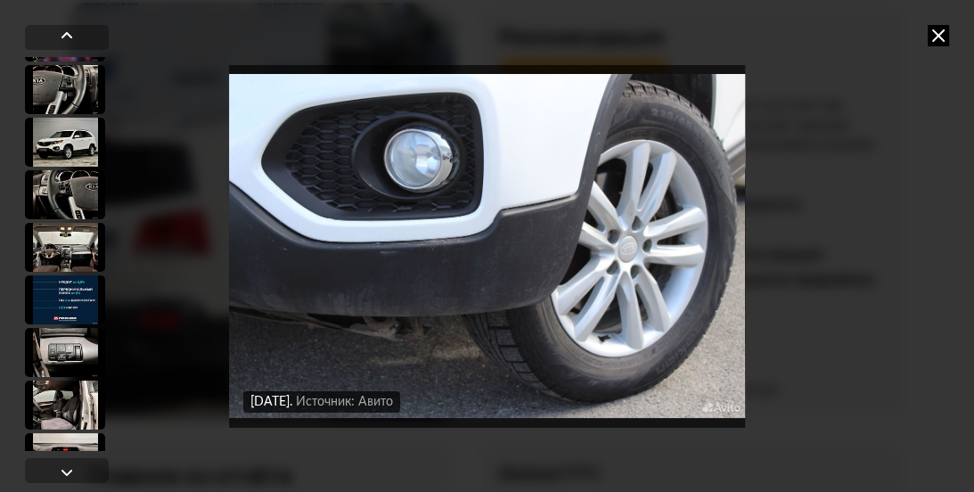
drag, startPoint x: 61, startPoint y: 461, endPoint x: 410, endPoint y: 324, distance: 375.4
click at [410, 324] on div "[DATE] Источник: Авито [DATE] Источник: Авито [DATE] Источник: Авито [DATE] Ист…" at bounding box center [487, 246] width 913 height 492
click at [408, 281] on img "Go to Slide 36" at bounding box center [487, 245] width 516 height 369
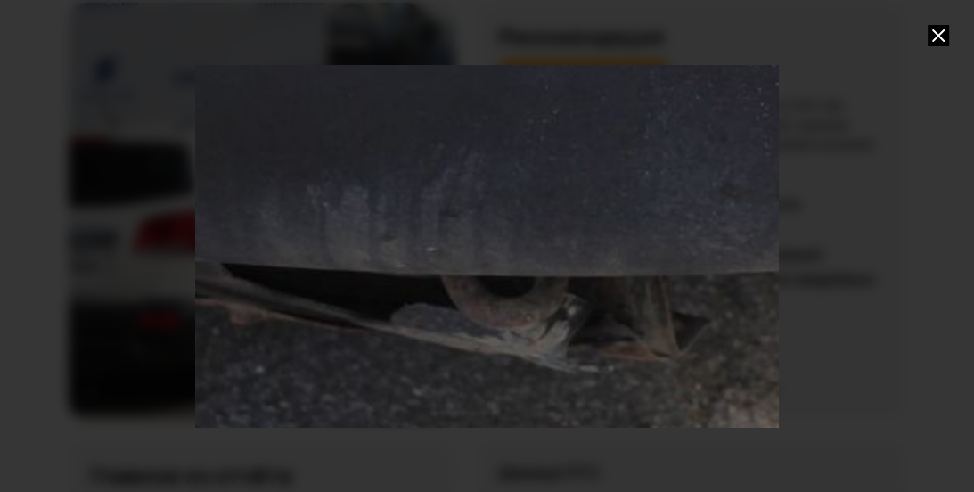
drag, startPoint x: 406, startPoint y: 328, endPoint x: 756, endPoint y: 137, distance: 398.1
click at [766, 134] on div "Go to Slide 36" at bounding box center [923, 2] width 2117 height 1337
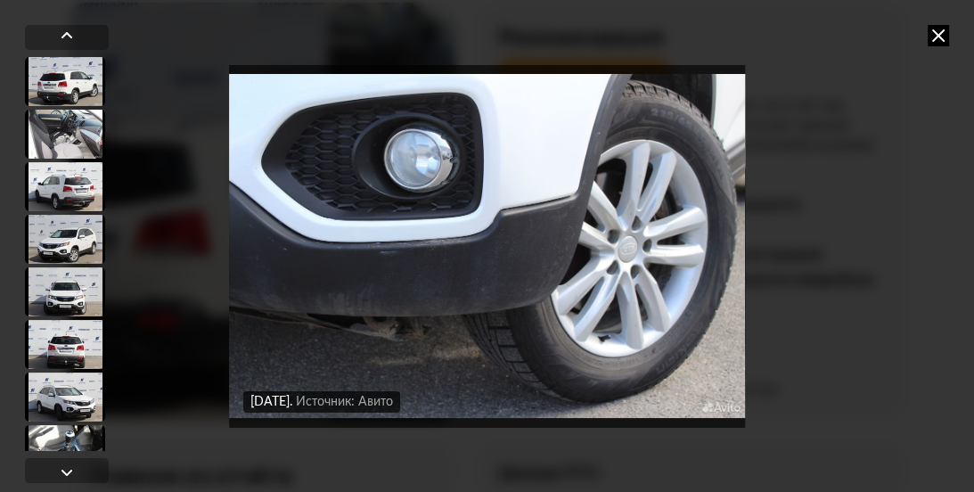
click at [939, 32] on icon at bounding box center [938, 35] width 21 height 21
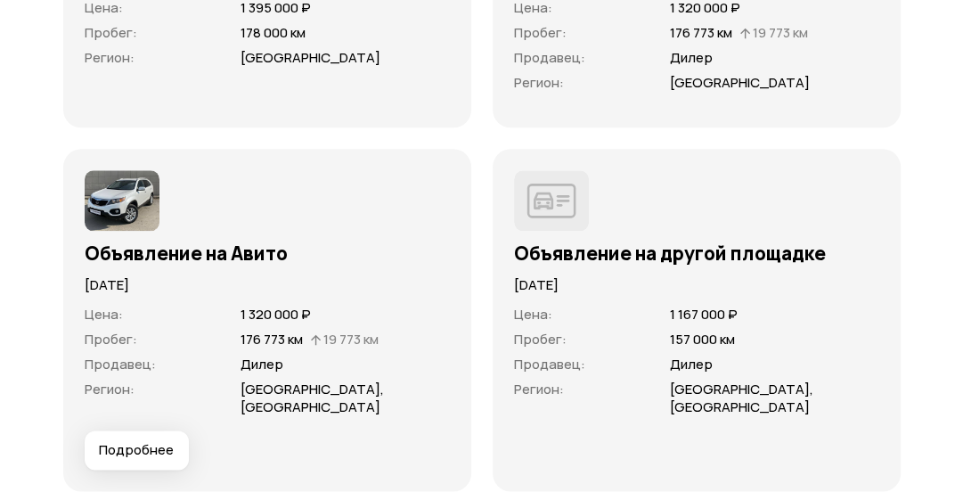
scroll to position [5727, 0]
